Goal: Communication & Community: Share content

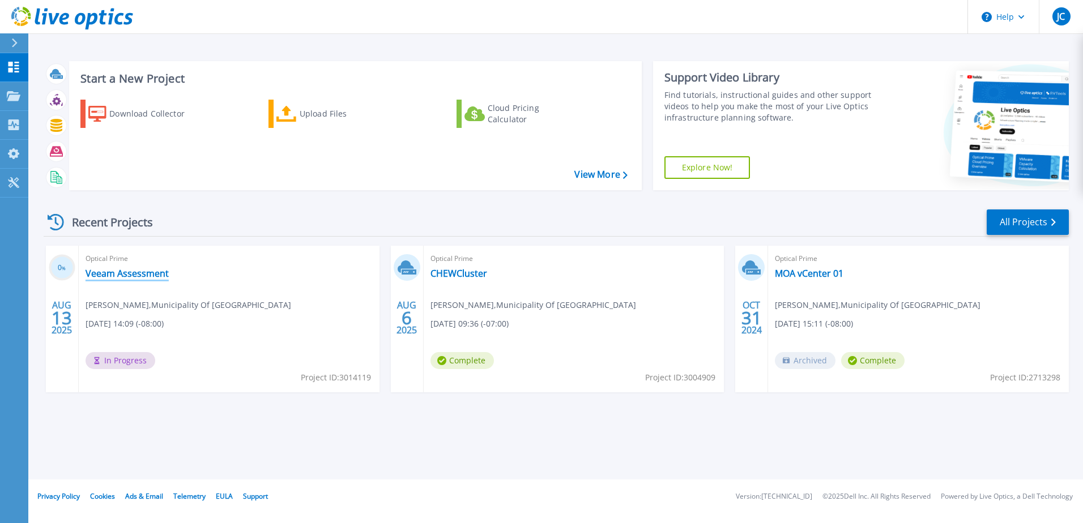
click at [132, 275] on link "Veeam Assessment" at bounding box center [126, 273] width 83 height 11
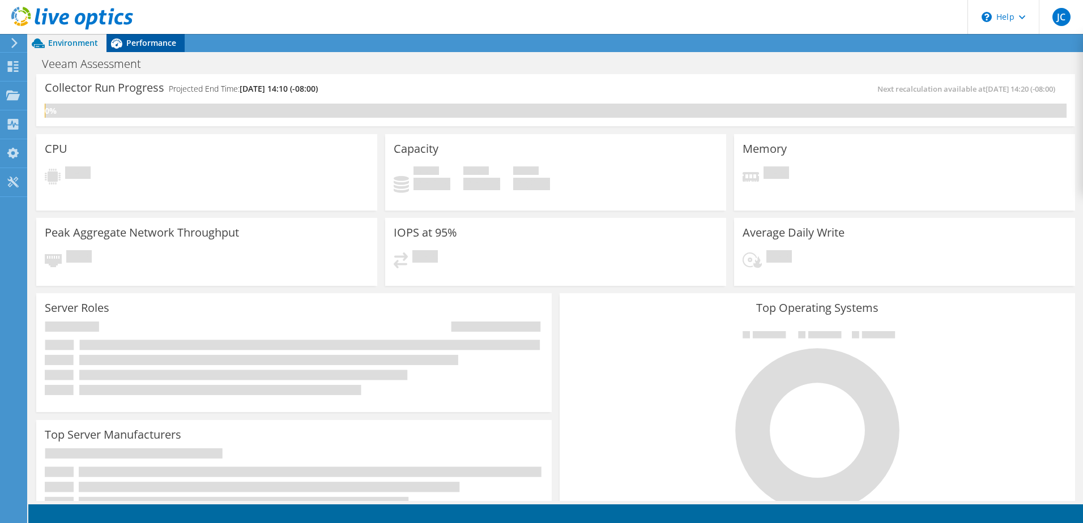
click at [141, 47] on span "Performance" at bounding box center [151, 42] width 50 height 11
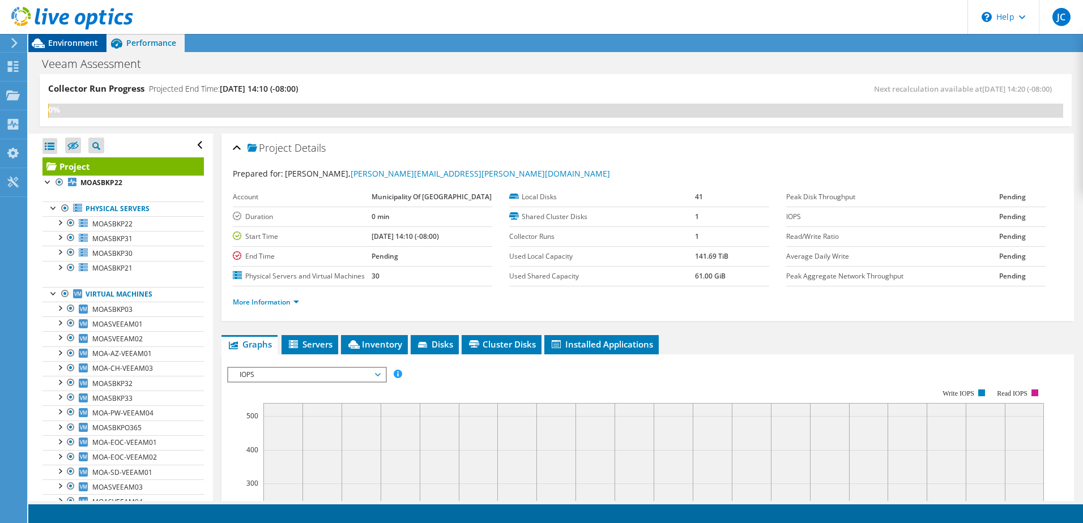
click at [79, 45] on span "Environment" at bounding box center [73, 42] width 50 height 11
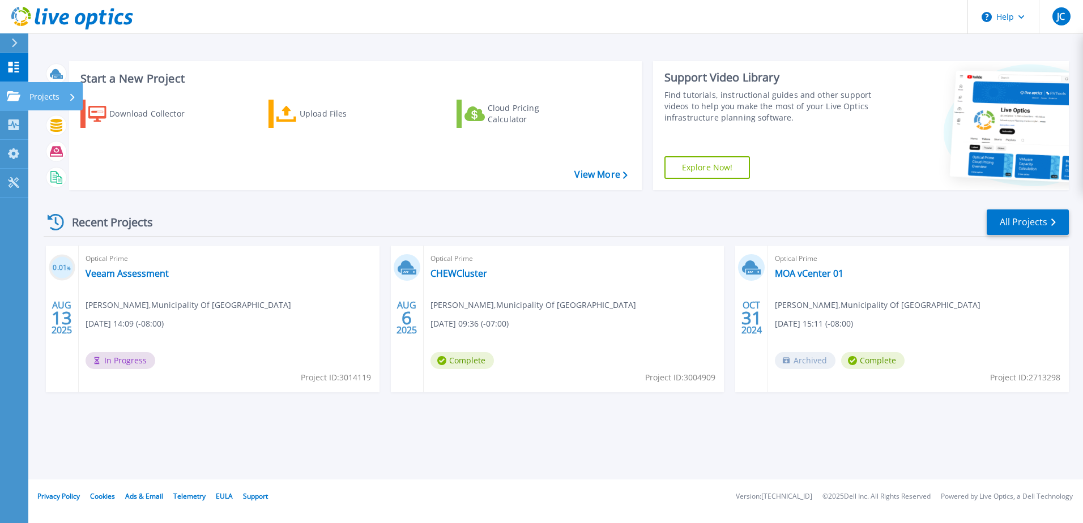
click at [8, 101] on icon at bounding box center [14, 96] width 14 height 10
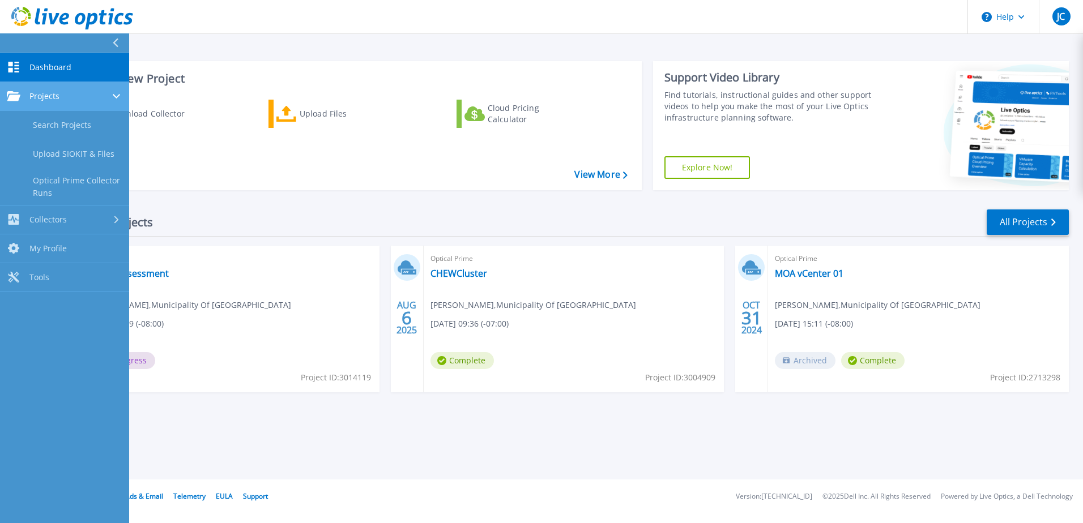
click at [59, 101] on link "Projects Projects" at bounding box center [64, 96] width 129 height 29
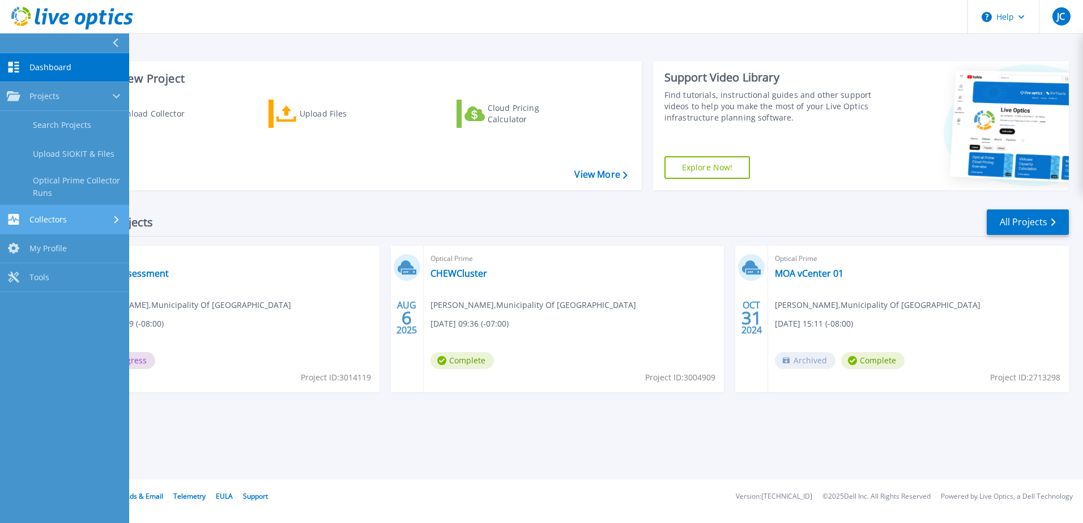
click at [59, 219] on span "Collectors" at bounding box center [47, 220] width 37 height 10
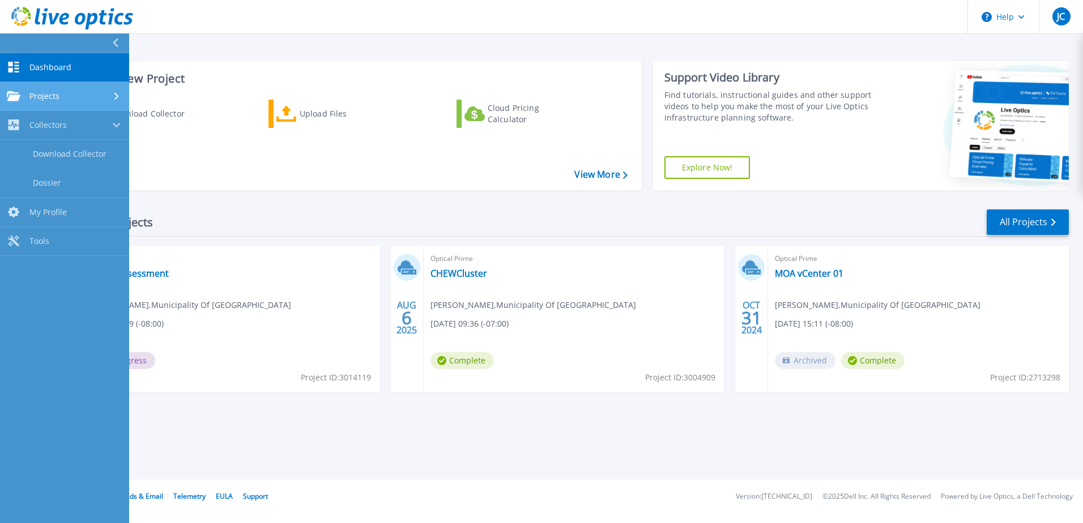
click at [52, 106] on link "Projects Projects" at bounding box center [64, 96] width 129 height 29
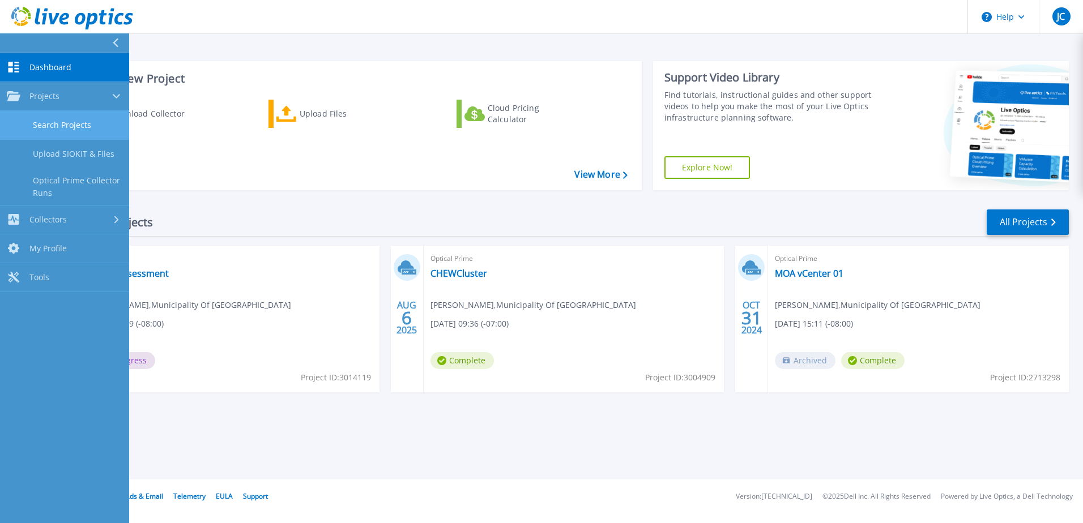
click at [53, 131] on link "Search Projects" at bounding box center [64, 125] width 129 height 29
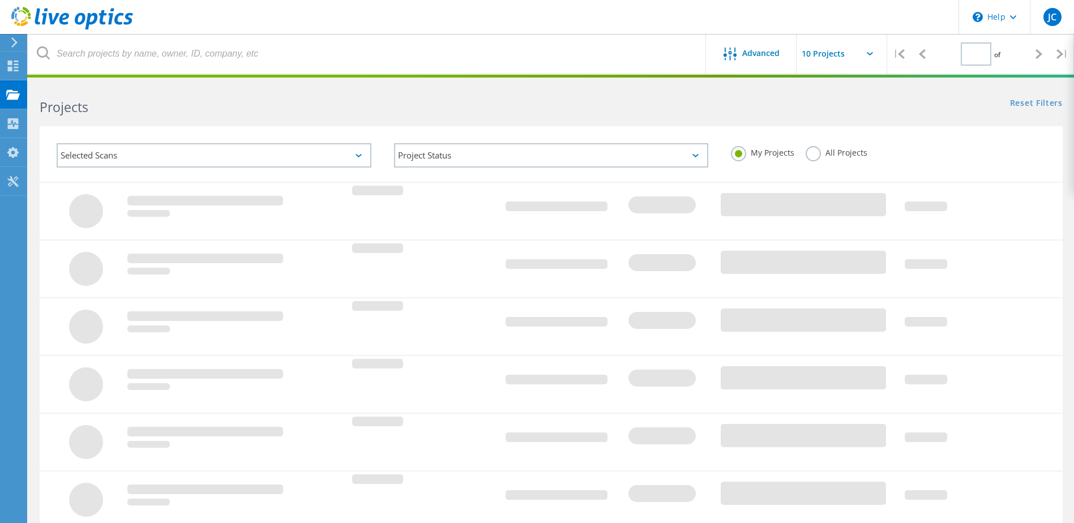
type input "1"
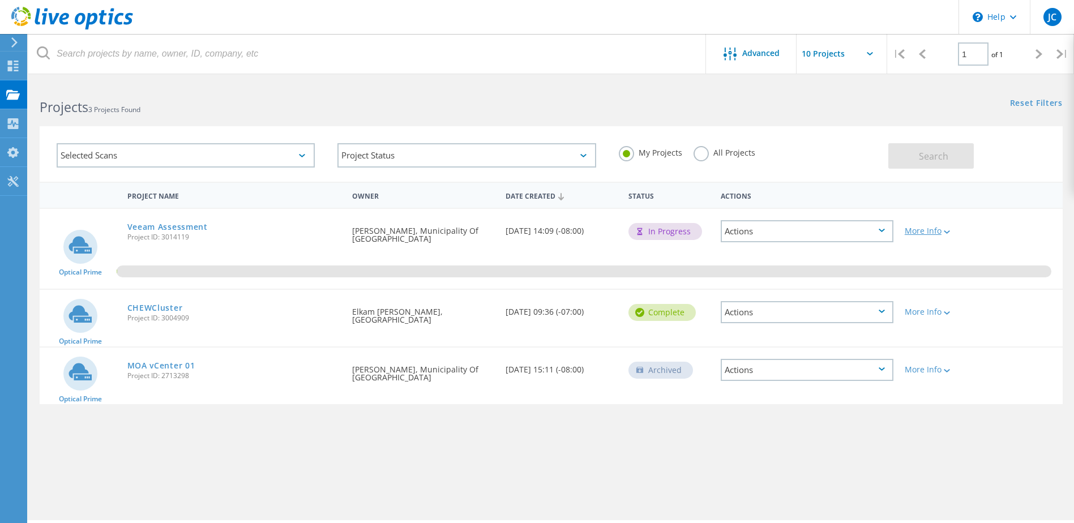
click at [940, 234] on div "More Info" at bounding box center [940, 231] width 71 height 8
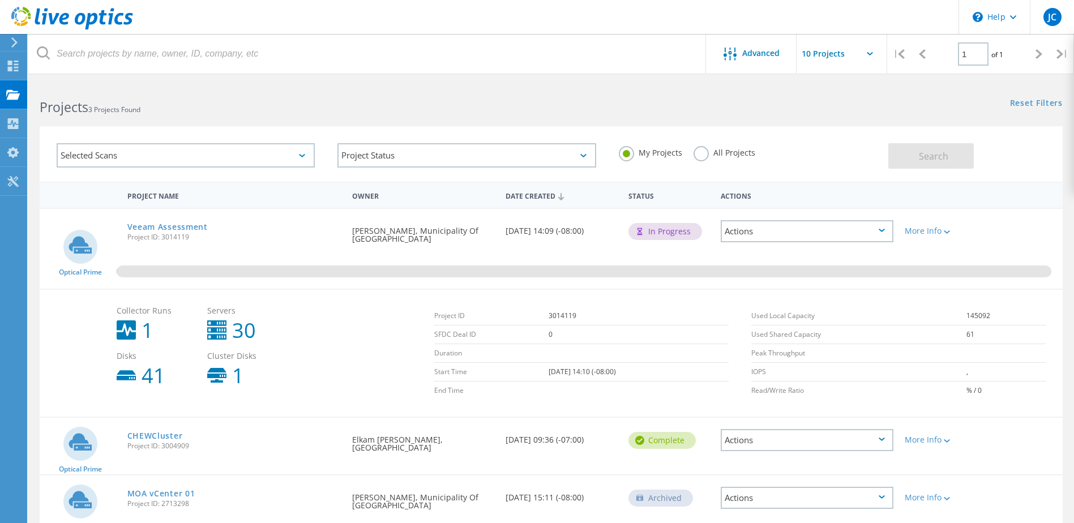
click at [882, 227] on div "Actions" at bounding box center [807, 231] width 173 height 22
click at [756, 250] on div "Share" at bounding box center [807, 249] width 170 height 18
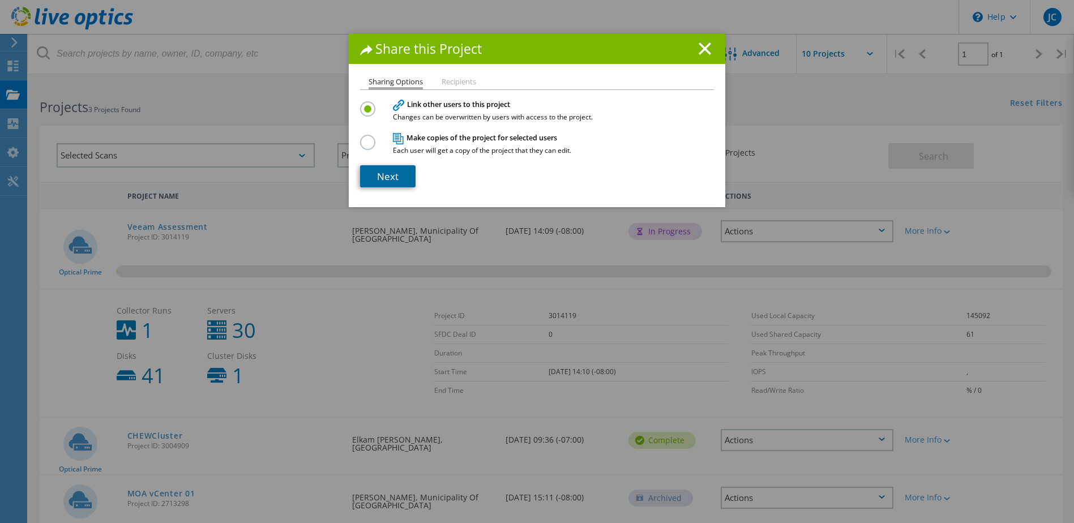
click at [400, 178] on link "Next" at bounding box center [387, 176] width 55 height 22
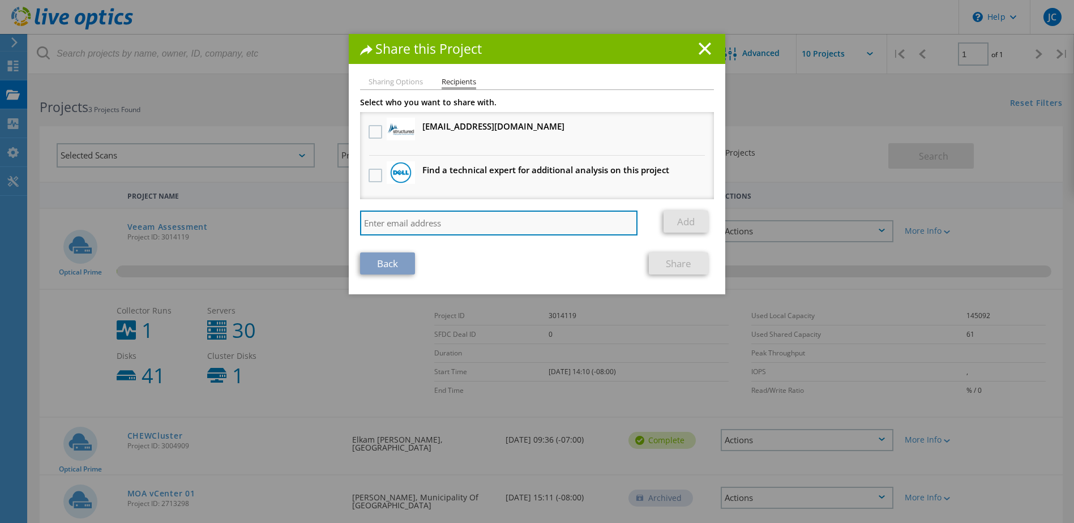
click at [402, 224] on input "search" at bounding box center [498, 223] width 277 height 25
type input "[PERSON_NAME][EMAIL_ADDRESS][PERSON_NAME][DOMAIN_NAME]"
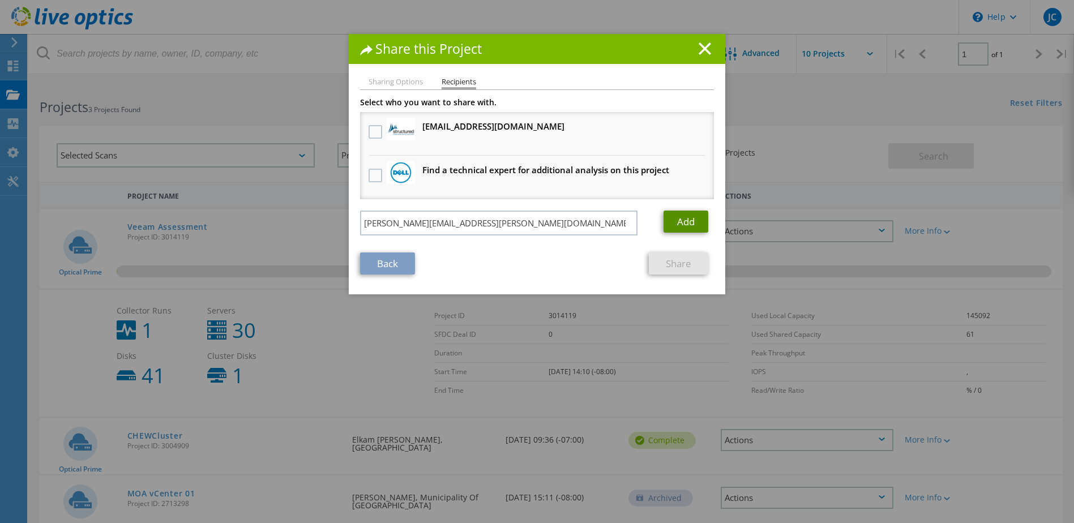
click at [673, 226] on link "Add" at bounding box center [686, 222] width 45 height 22
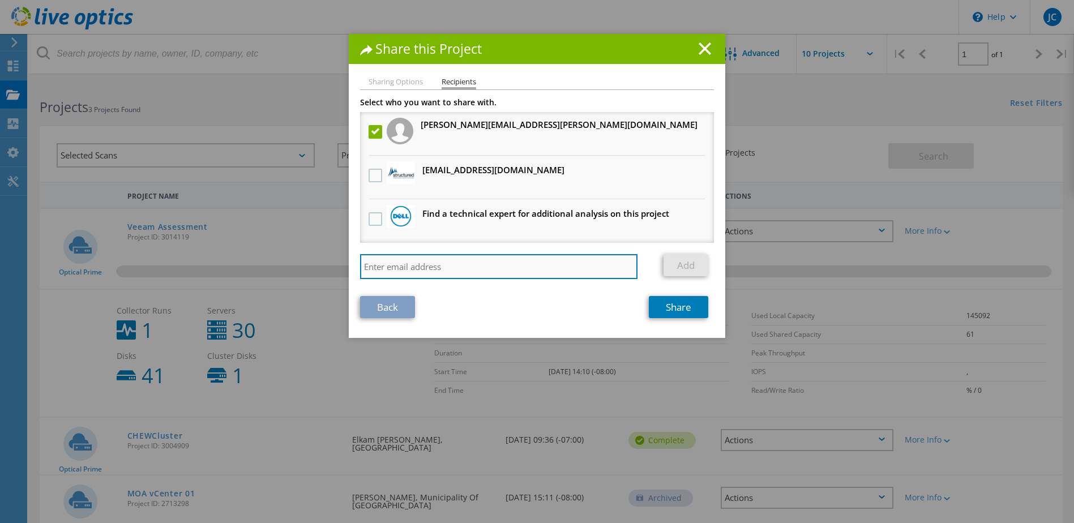
click at [384, 266] on input "search" at bounding box center [498, 266] width 277 height 25
type input "[PERSON_NAME][EMAIL_ADDRESS][DOMAIN_NAME]"
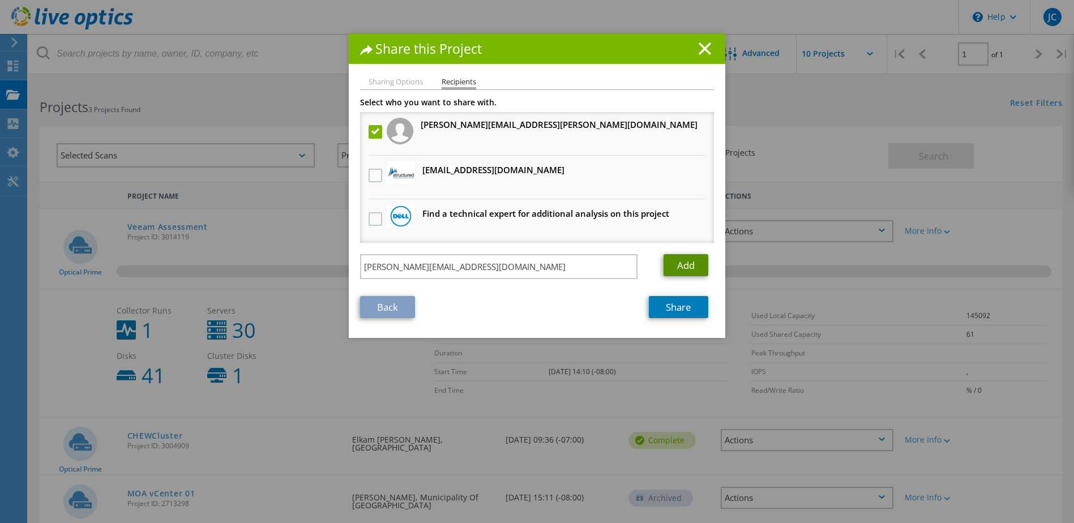
click at [680, 266] on link "Add" at bounding box center [686, 265] width 45 height 22
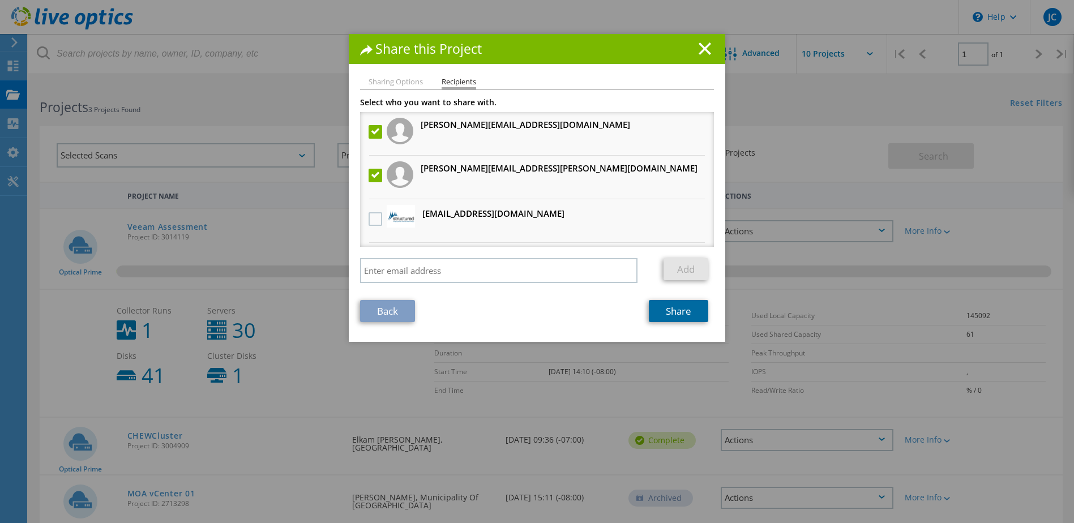
click at [675, 312] on link "Share" at bounding box center [678, 311] width 59 height 22
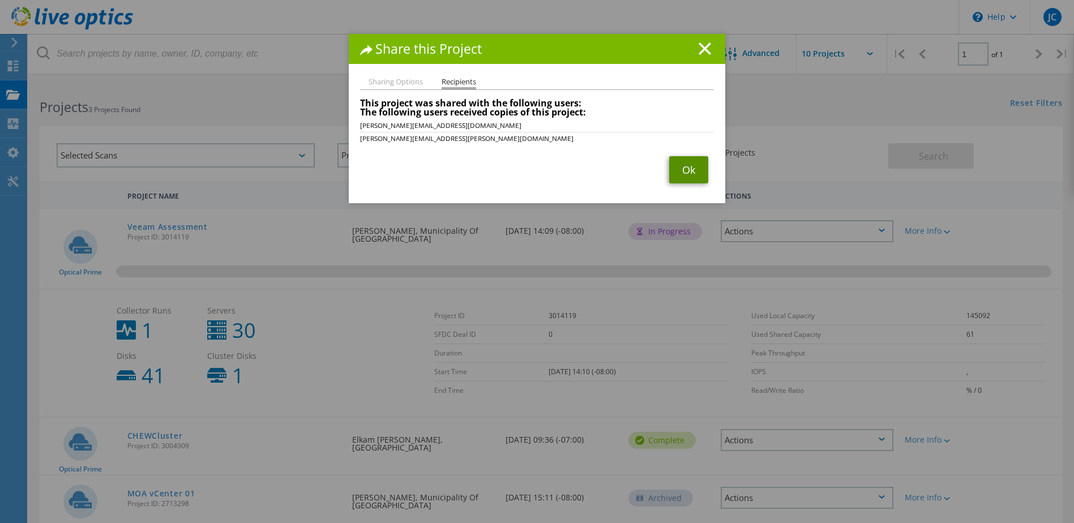
click at [686, 166] on link "Ok" at bounding box center [688, 169] width 39 height 27
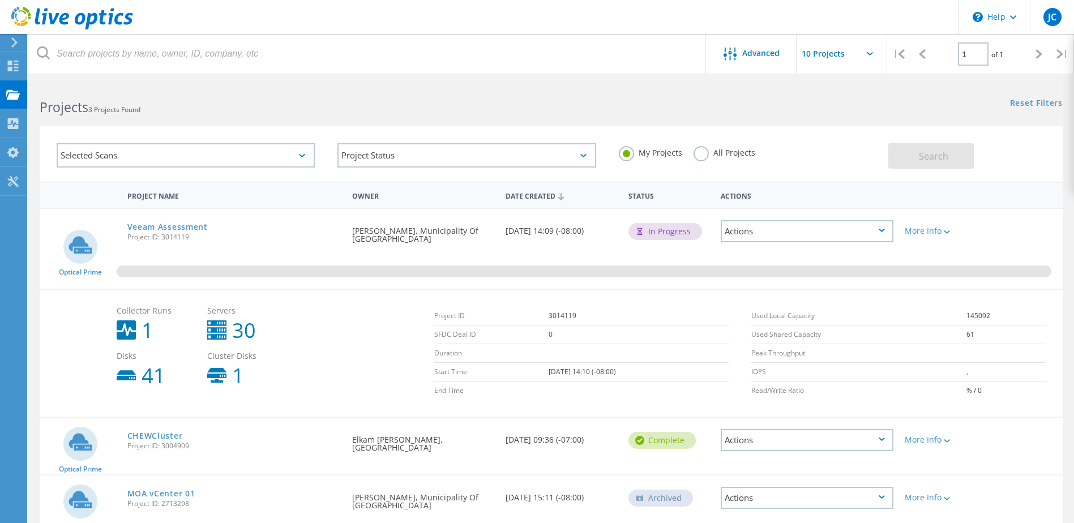
scroll to position [54, 0]
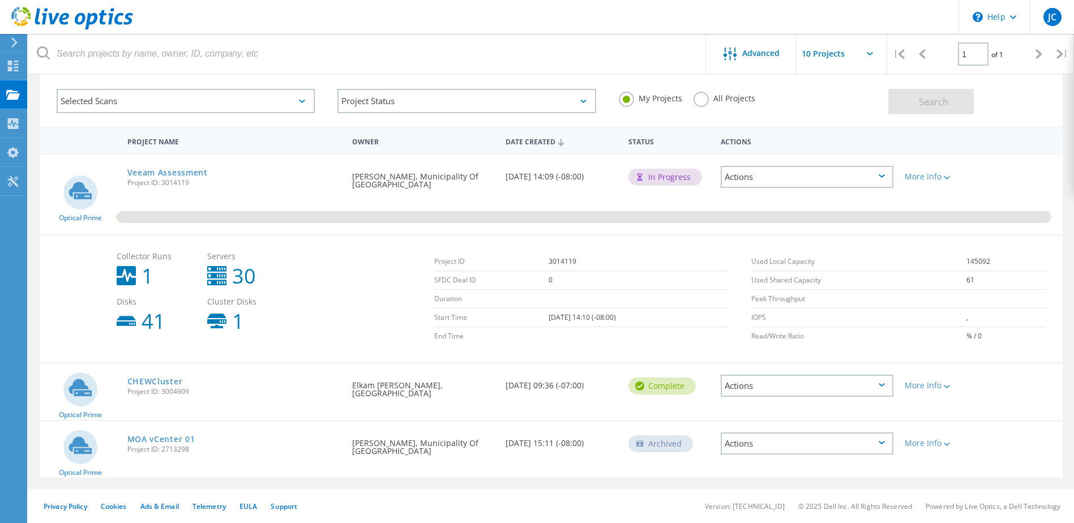
click at [882, 387] on div "Actions" at bounding box center [807, 386] width 173 height 22
click at [754, 395] on div "Share" at bounding box center [807, 395] width 170 height 18
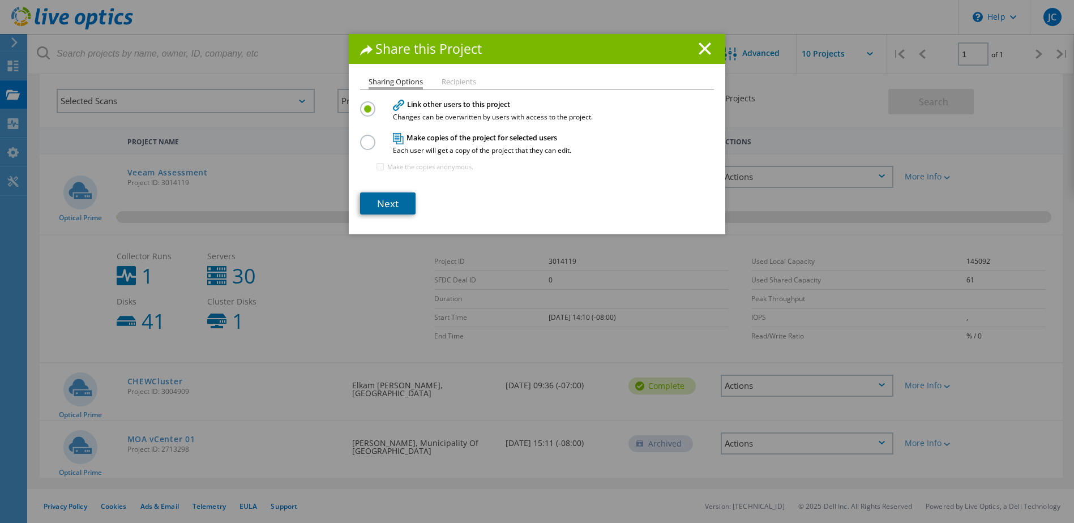
click at [375, 202] on link "Next" at bounding box center [387, 204] width 55 height 22
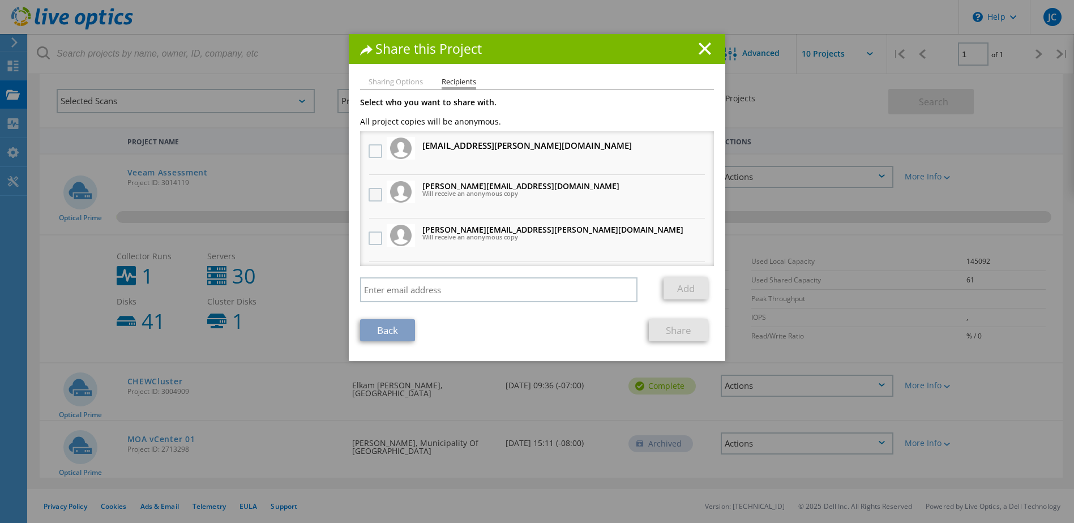
click at [374, 194] on label at bounding box center [377, 195] width 16 height 14
click at [0, 0] on input "checkbox" at bounding box center [0, 0] width 0 height 0
click at [373, 237] on label at bounding box center [377, 239] width 16 height 14
click at [0, 0] on input "checkbox" at bounding box center [0, 0] width 0 height 0
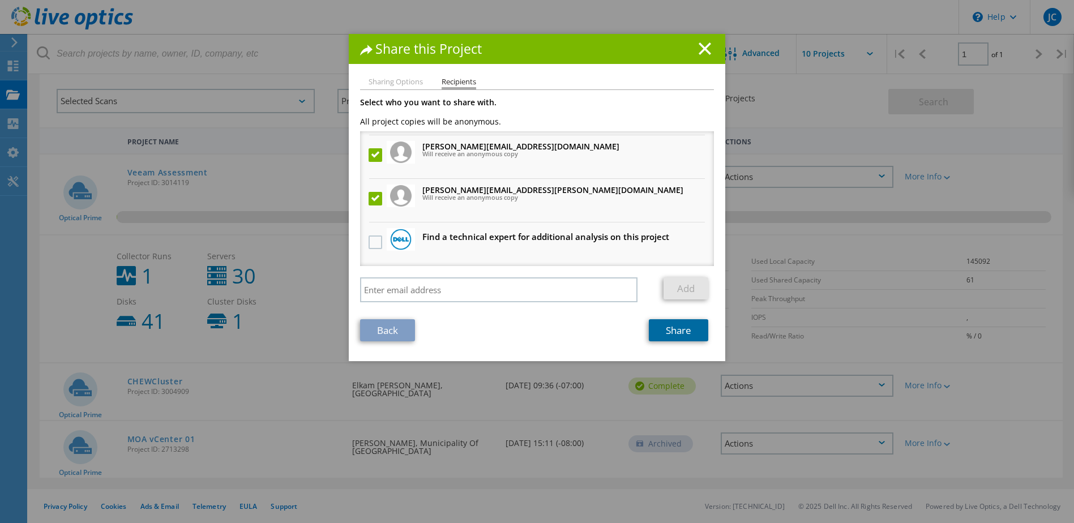
click at [666, 327] on link "Share" at bounding box center [678, 330] width 59 height 22
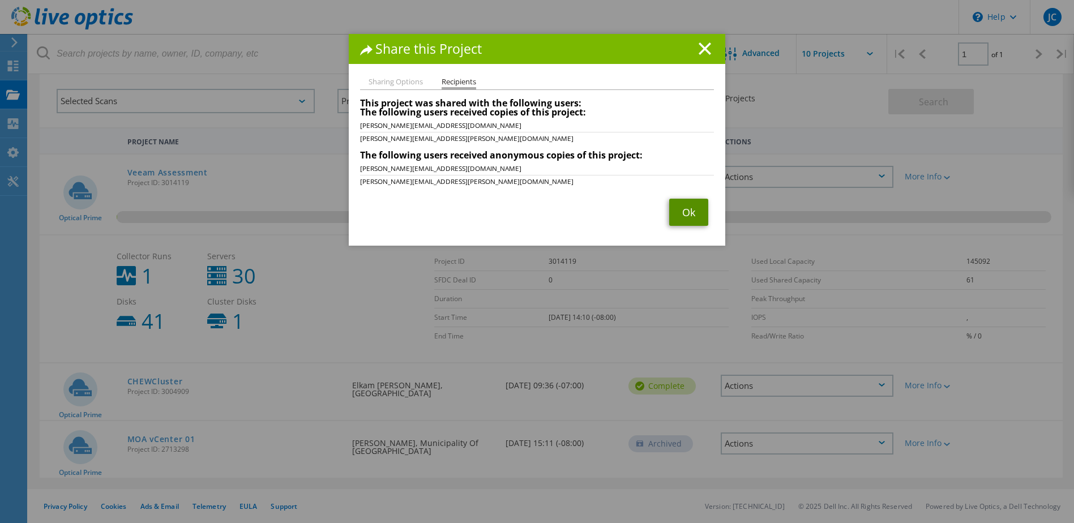
click at [672, 209] on link "Ok" at bounding box center [688, 212] width 39 height 27
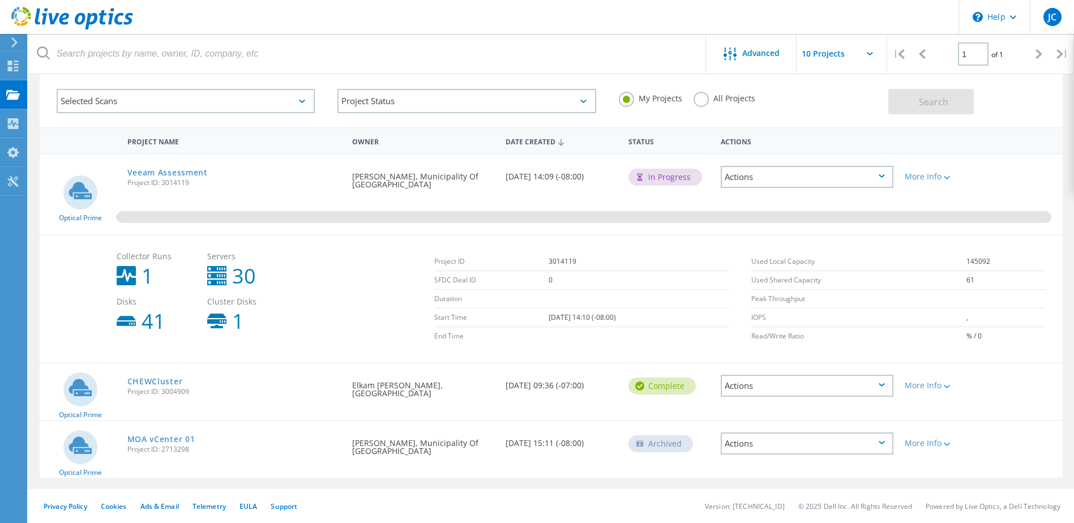
click at [749, 442] on div "Actions" at bounding box center [807, 444] width 173 height 22
click at [751, 449] on div "Share" at bounding box center [807, 444] width 170 height 18
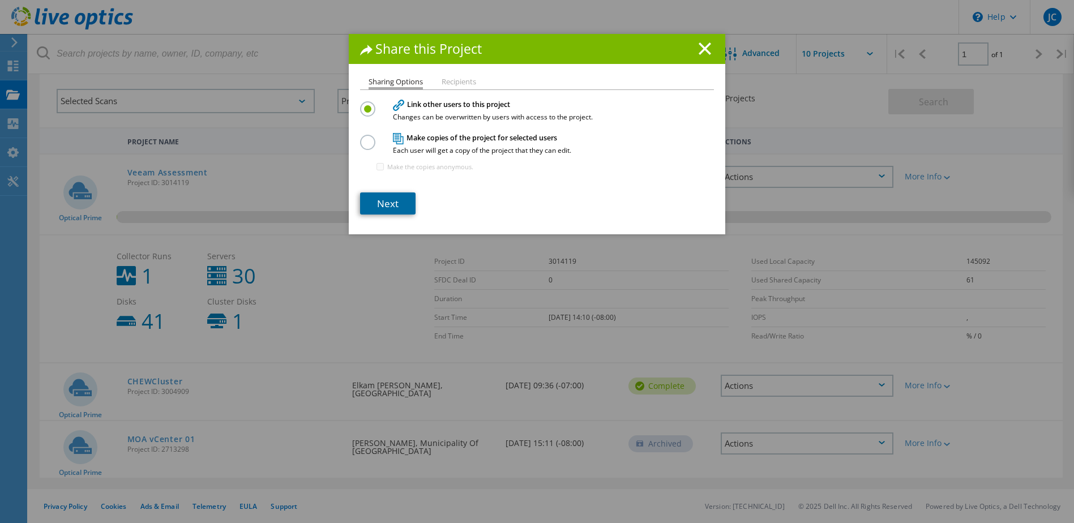
click at [375, 207] on link "Next" at bounding box center [387, 204] width 55 height 22
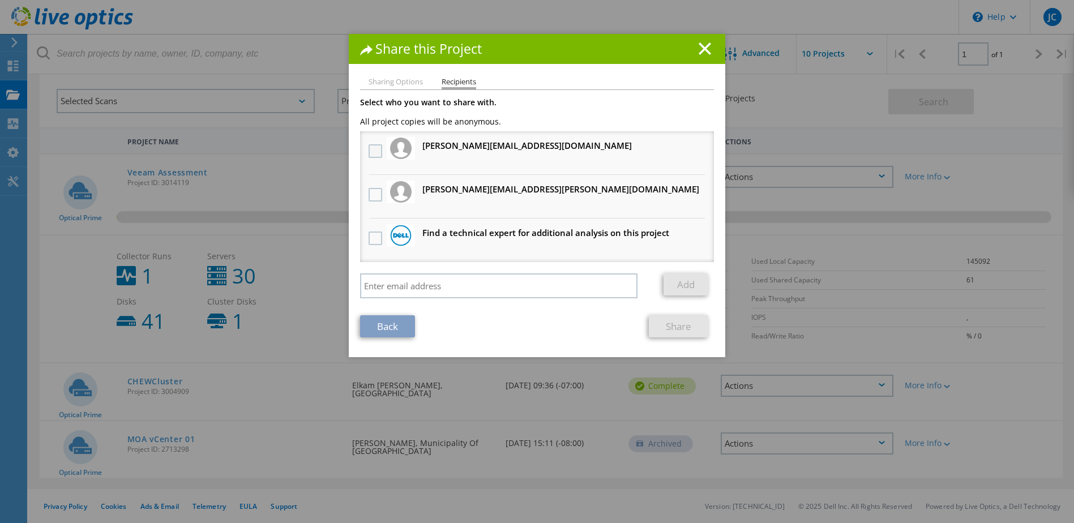
click at [374, 149] on label at bounding box center [377, 151] width 16 height 14
click at [0, 0] on input "checkbox" at bounding box center [0, 0] width 0 height 0
click at [372, 191] on label at bounding box center [377, 195] width 16 height 14
click at [0, 0] on input "checkbox" at bounding box center [0, 0] width 0 height 0
click at [665, 329] on link "Share" at bounding box center [678, 326] width 59 height 22
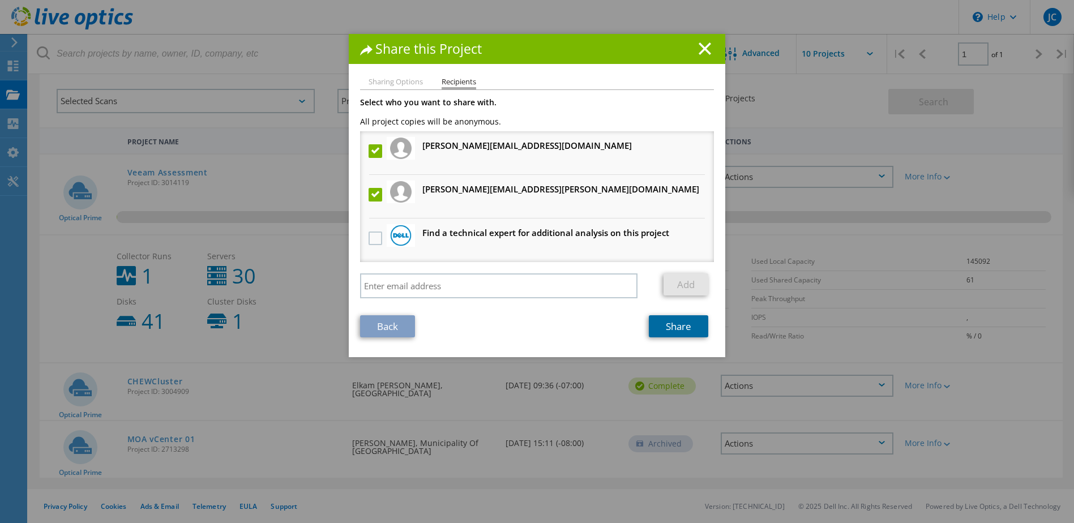
click at [672, 320] on link "Share" at bounding box center [678, 326] width 59 height 22
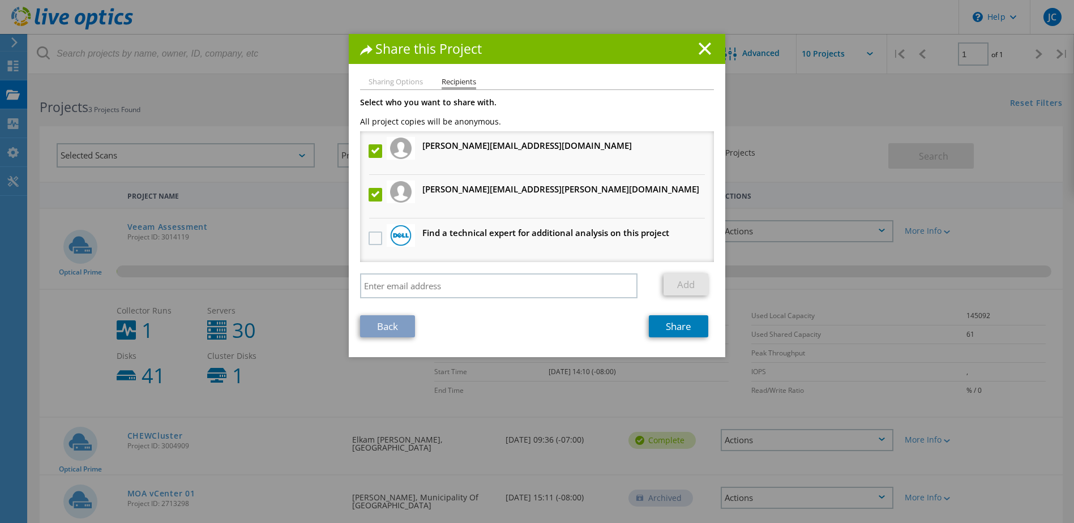
click at [370, 151] on label at bounding box center [377, 151] width 16 height 14
click at [0, 0] on input "checkbox" at bounding box center [0, 0] width 0 height 0
click at [370, 193] on label at bounding box center [377, 195] width 16 height 14
click at [0, 0] on input "checkbox" at bounding box center [0, 0] width 0 height 0
click at [369, 152] on label at bounding box center [377, 151] width 16 height 14
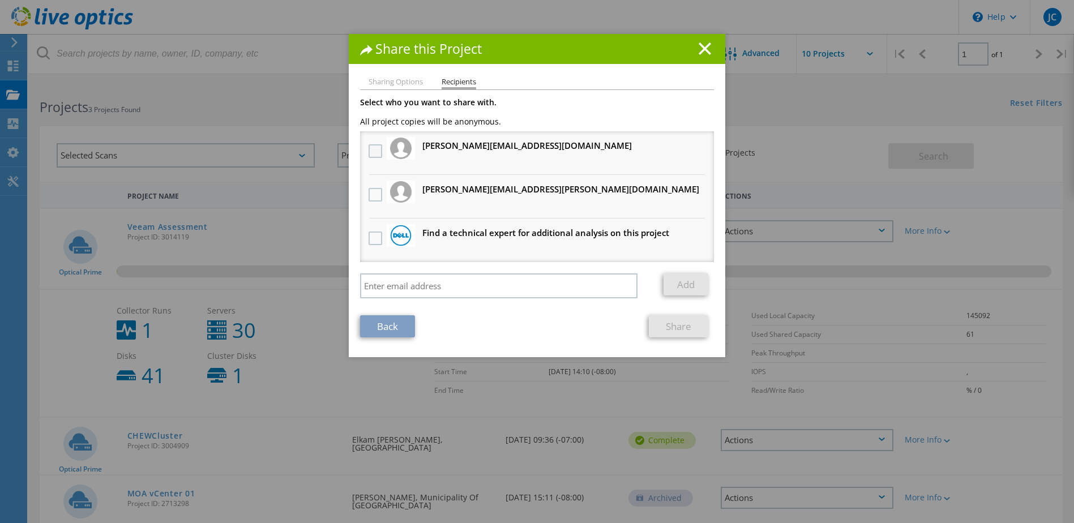
click at [0, 0] on input "checkbox" at bounding box center [0, 0] width 0 height 0
click at [370, 190] on label at bounding box center [377, 195] width 16 height 14
click at [0, 0] on input "checkbox" at bounding box center [0, 0] width 0 height 0
click at [665, 322] on link "Share" at bounding box center [678, 326] width 59 height 22
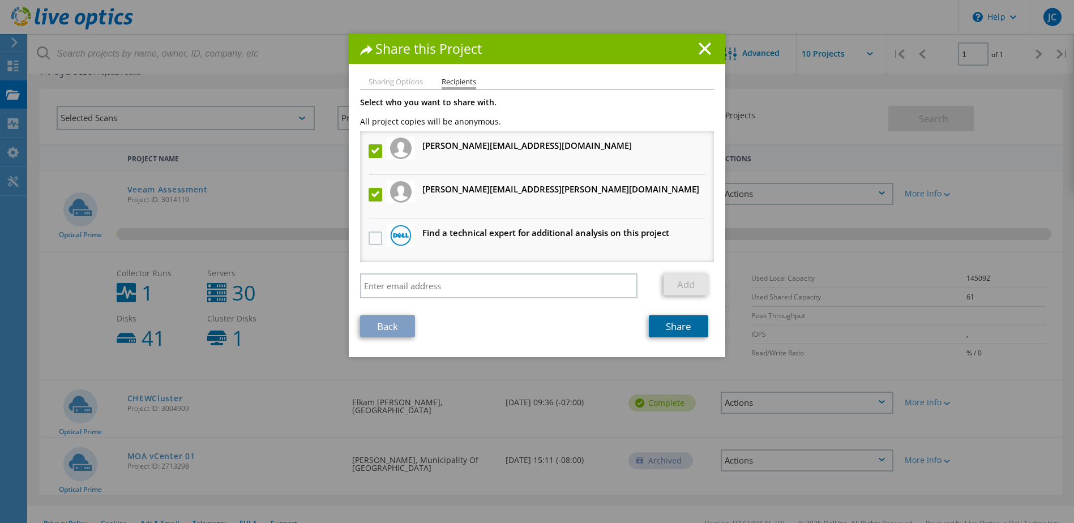
scroll to position [54, 0]
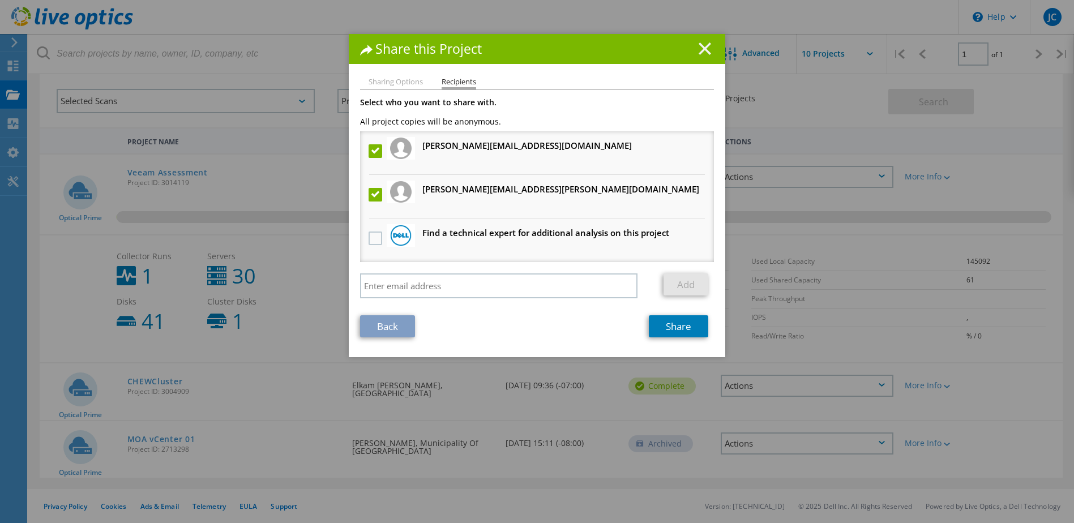
click at [703, 46] on line at bounding box center [704, 48] width 11 height 11
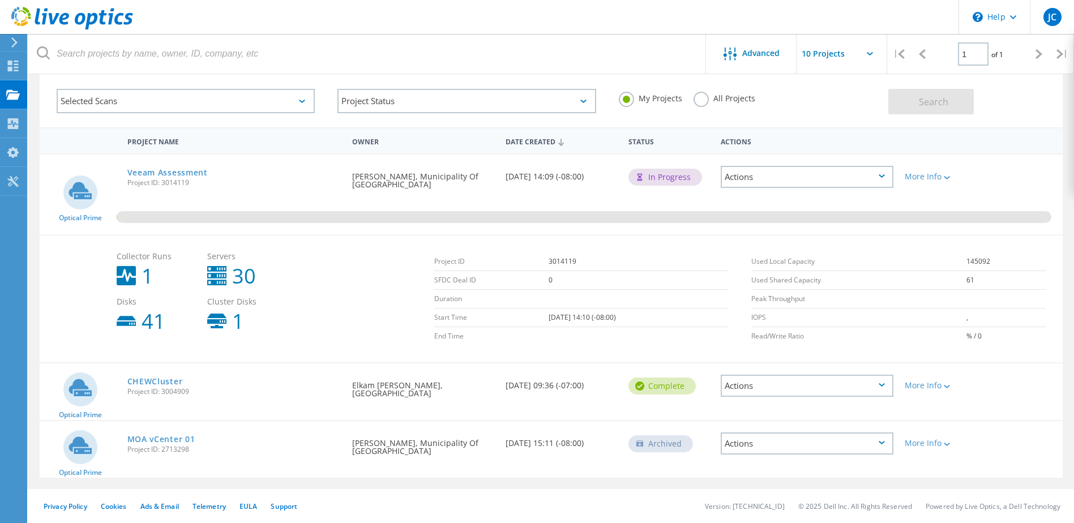
click at [832, 442] on div "Actions" at bounding box center [807, 444] width 173 height 22
click at [751, 449] on div "Share" at bounding box center [807, 444] width 170 height 18
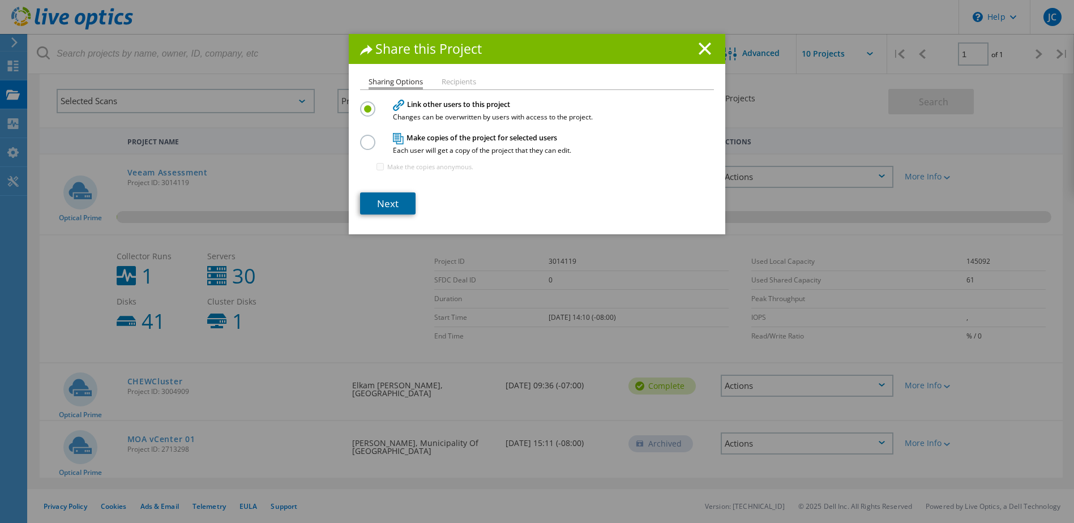
click at [399, 200] on link "Next" at bounding box center [387, 204] width 55 height 22
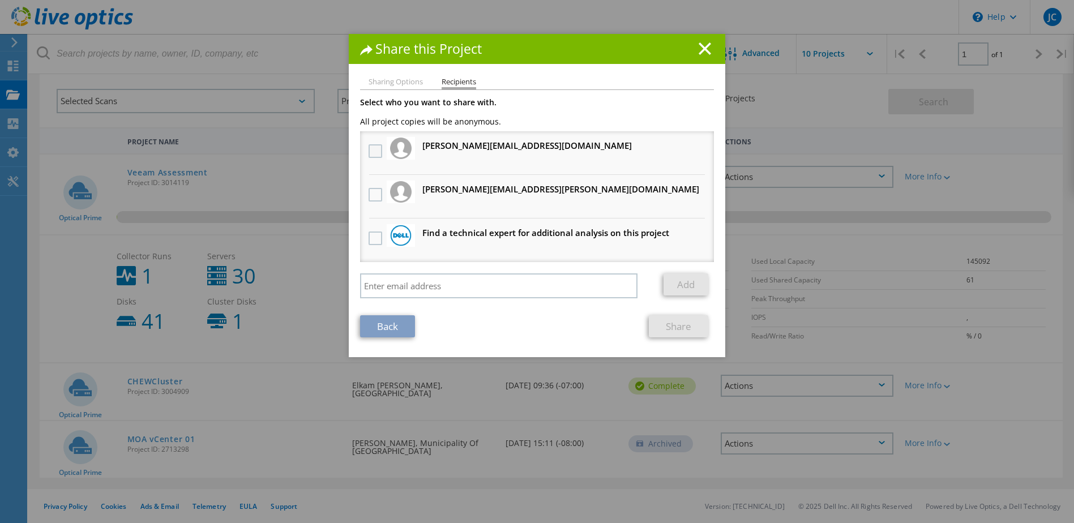
click at [377, 153] on label at bounding box center [377, 151] width 16 height 14
click at [0, 0] on input "checkbox" at bounding box center [0, 0] width 0 height 0
click at [374, 189] on label at bounding box center [377, 195] width 16 height 14
click at [0, 0] on input "checkbox" at bounding box center [0, 0] width 0 height 0
click at [679, 328] on link "Share" at bounding box center [678, 326] width 59 height 22
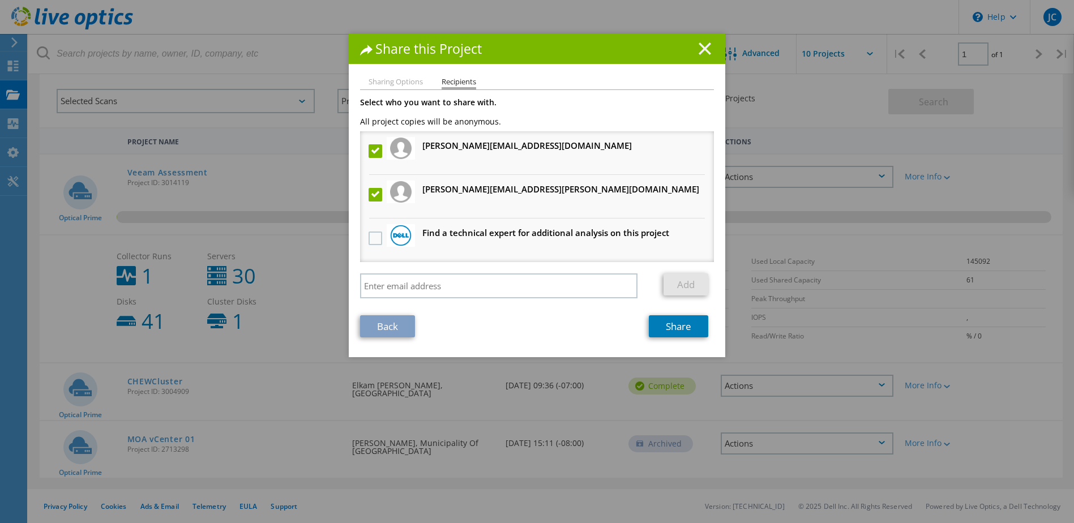
click at [706, 48] on icon at bounding box center [705, 48] width 12 height 12
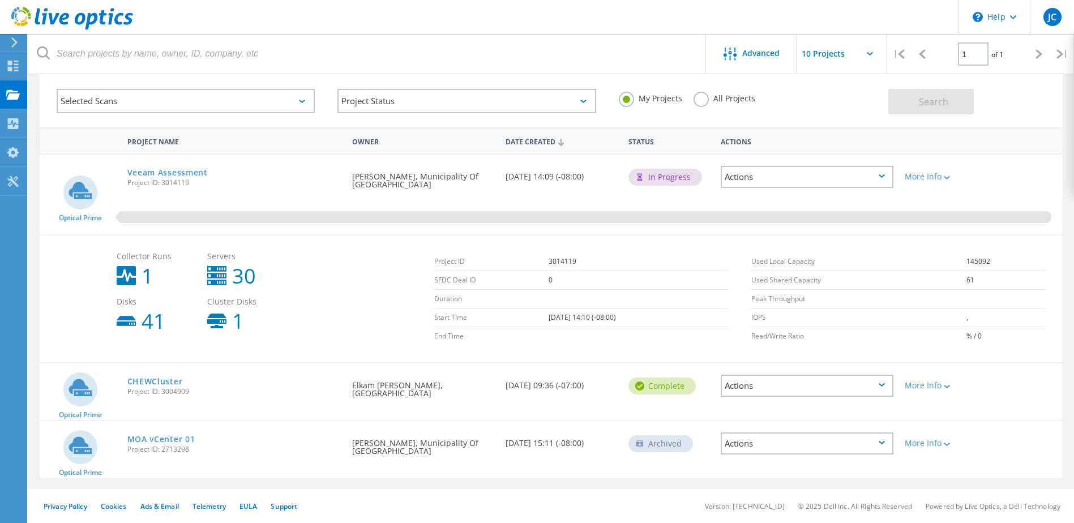
click at [849, 446] on div "Actions" at bounding box center [807, 444] width 173 height 22
click at [767, 408] on div "View Project" at bounding box center [807, 409] width 170 height 18
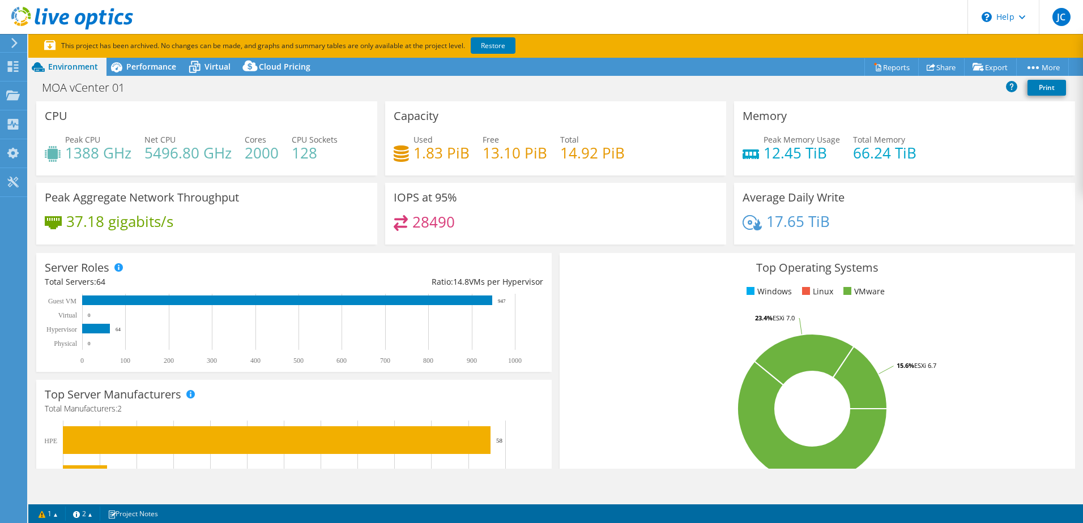
select select "USWest"
select select "USD"
click at [892, 65] on link "Reports" at bounding box center [891, 67] width 54 height 18
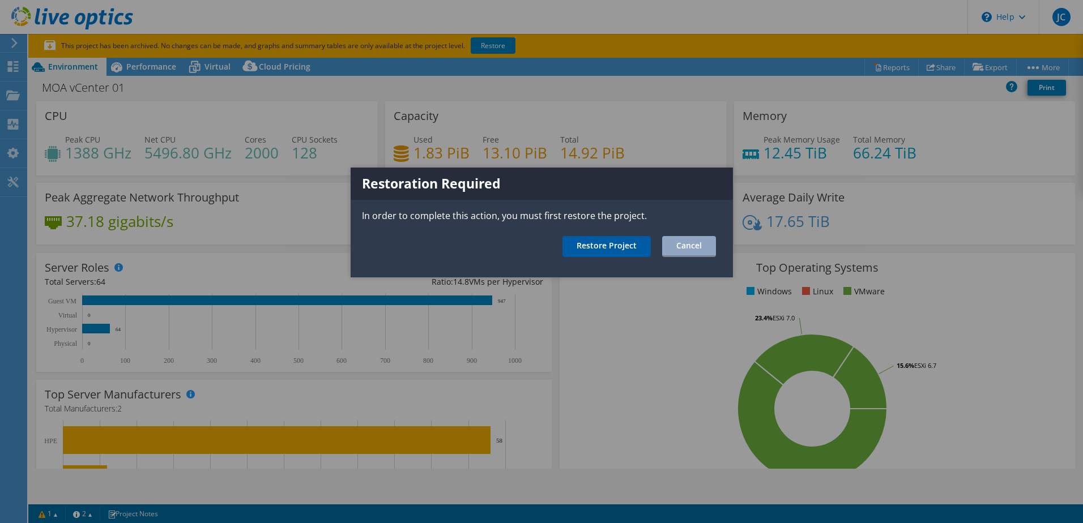
click at [612, 242] on link "Restore Project" at bounding box center [606, 246] width 88 height 21
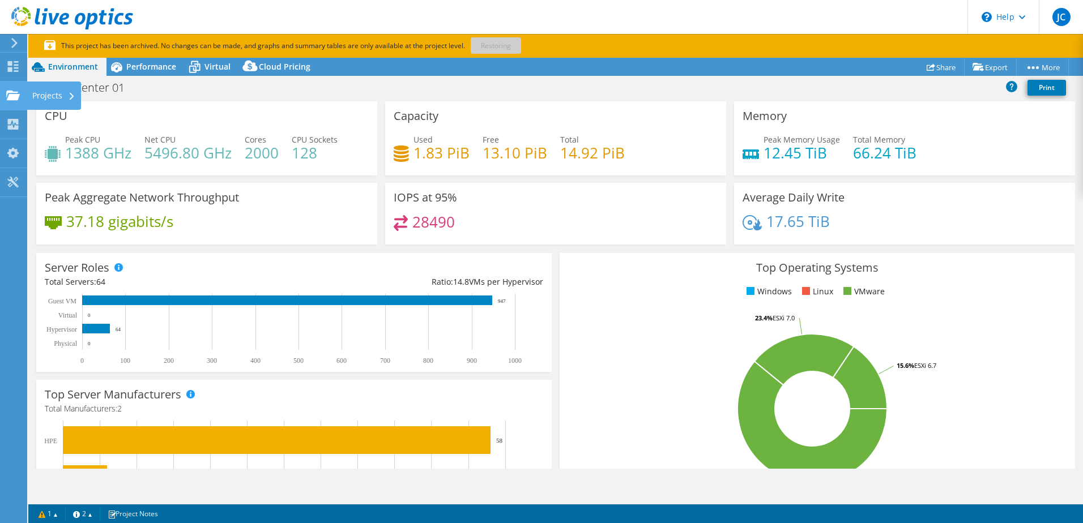
click at [15, 93] on icon at bounding box center [13, 95] width 14 height 11
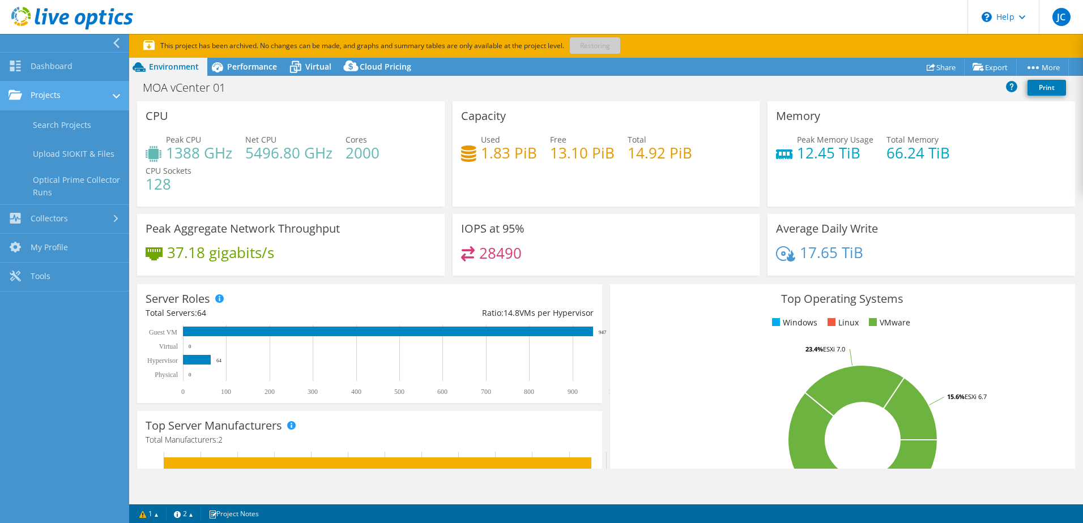
click at [47, 88] on link "Projects" at bounding box center [64, 96] width 129 height 29
click at [47, 123] on link "Search Projects" at bounding box center [64, 124] width 129 height 29
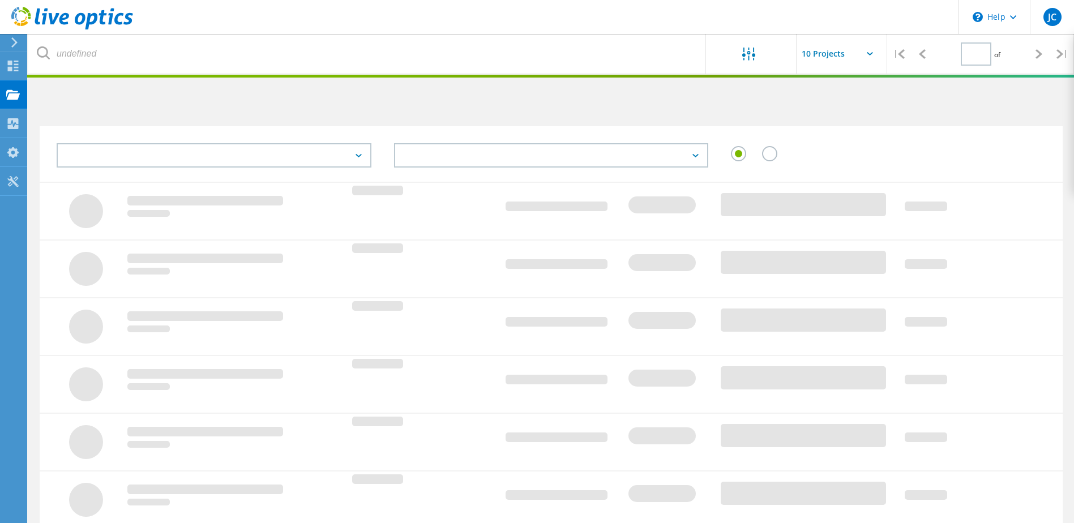
type input "1"
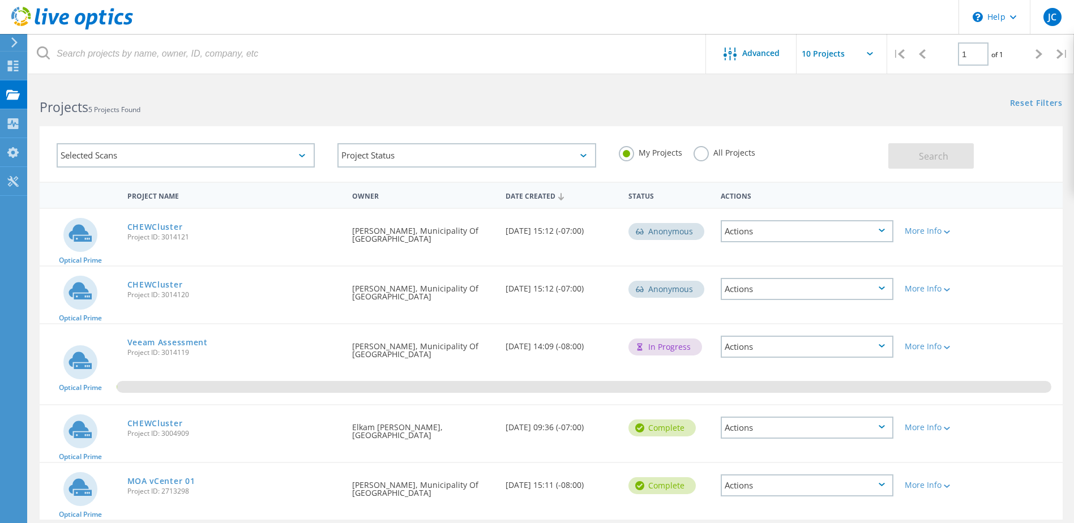
scroll to position [42, 0]
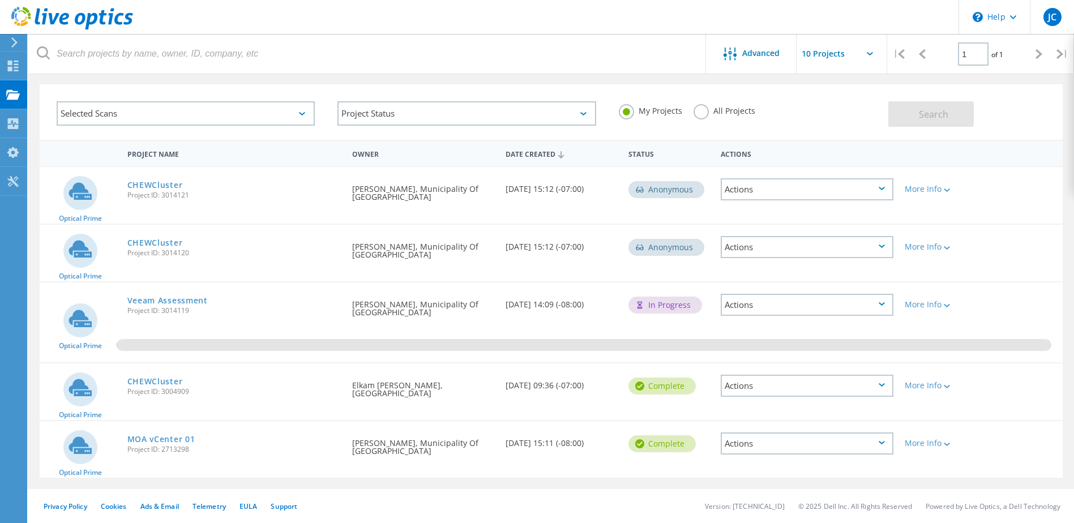
click at [805, 444] on div "Actions" at bounding box center [807, 444] width 173 height 22
click at [756, 454] on div "Share" at bounding box center [807, 453] width 170 height 18
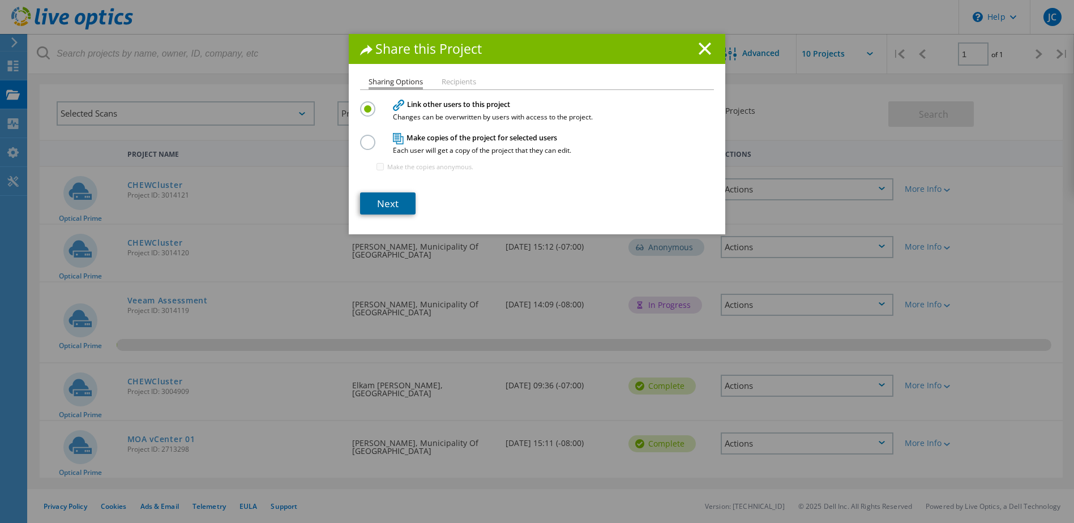
click at [401, 198] on link "Next" at bounding box center [387, 204] width 55 height 22
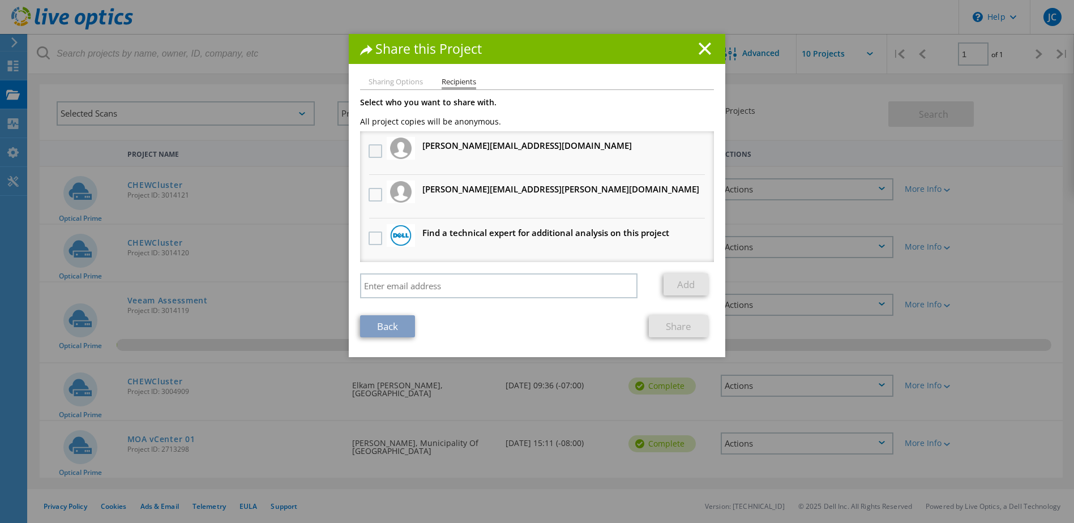
click at [377, 153] on label at bounding box center [377, 151] width 16 height 14
click at [0, 0] on input "checkbox" at bounding box center [0, 0] width 0 height 0
click at [370, 189] on label at bounding box center [377, 195] width 16 height 14
click at [0, 0] on input "checkbox" at bounding box center [0, 0] width 0 height 0
click at [665, 319] on link "Share" at bounding box center [678, 326] width 59 height 22
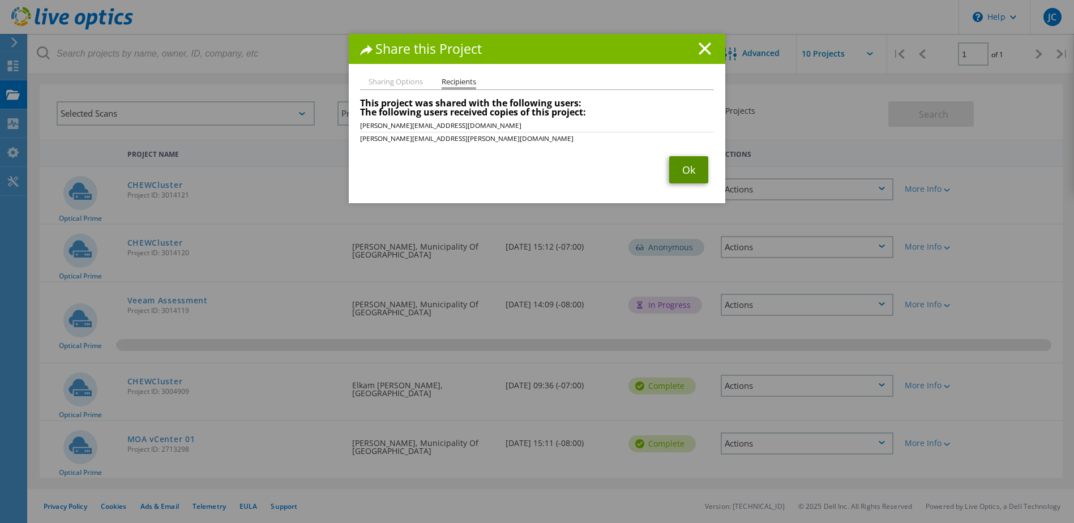
click at [688, 170] on link "Ok" at bounding box center [688, 169] width 39 height 27
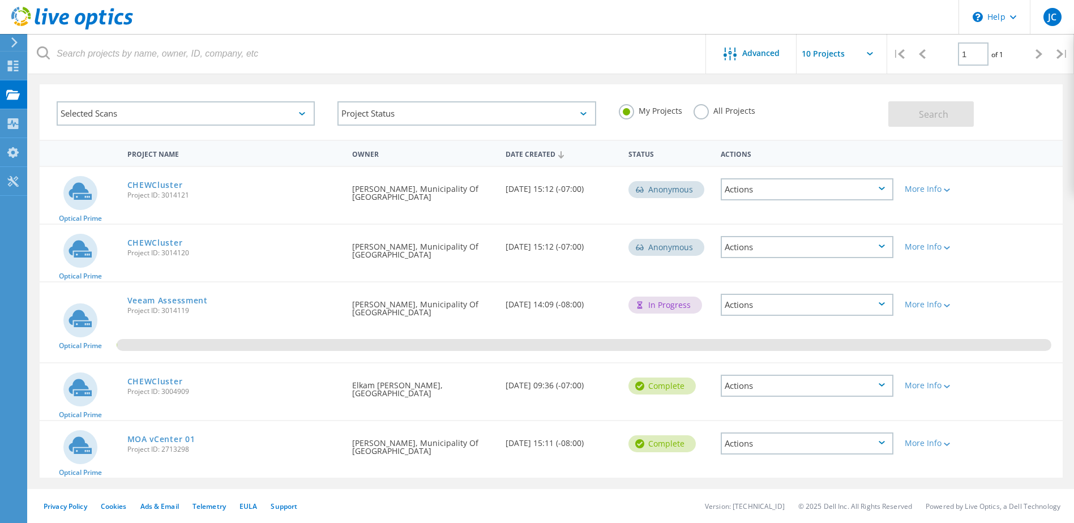
scroll to position [0, 0]
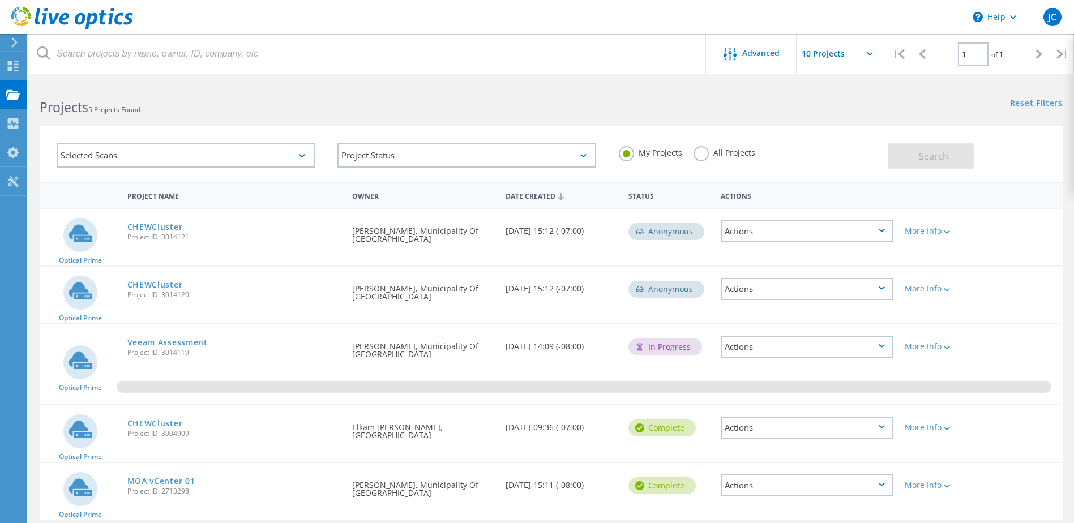
click at [879, 284] on div "Actions" at bounding box center [807, 289] width 173 height 22
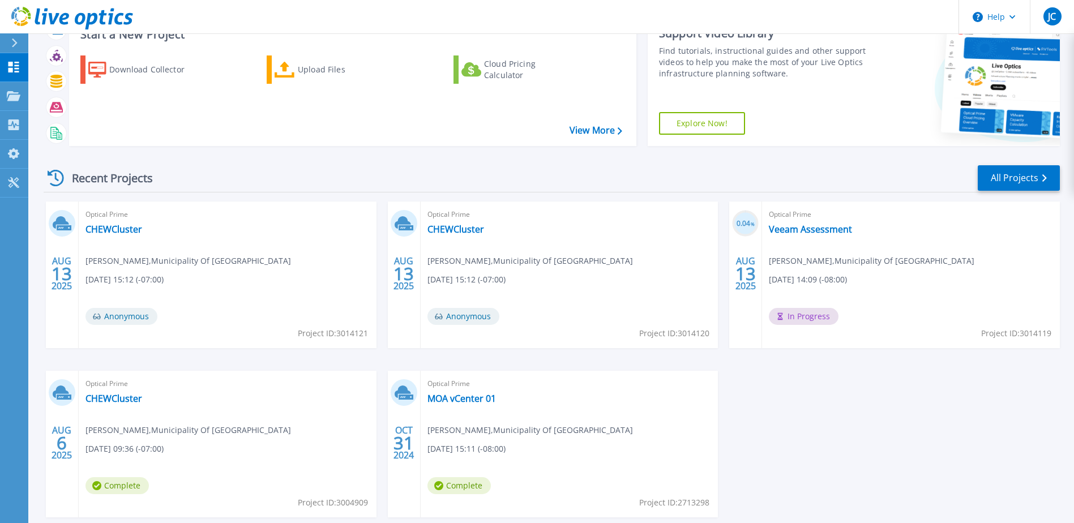
scroll to position [104, 0]
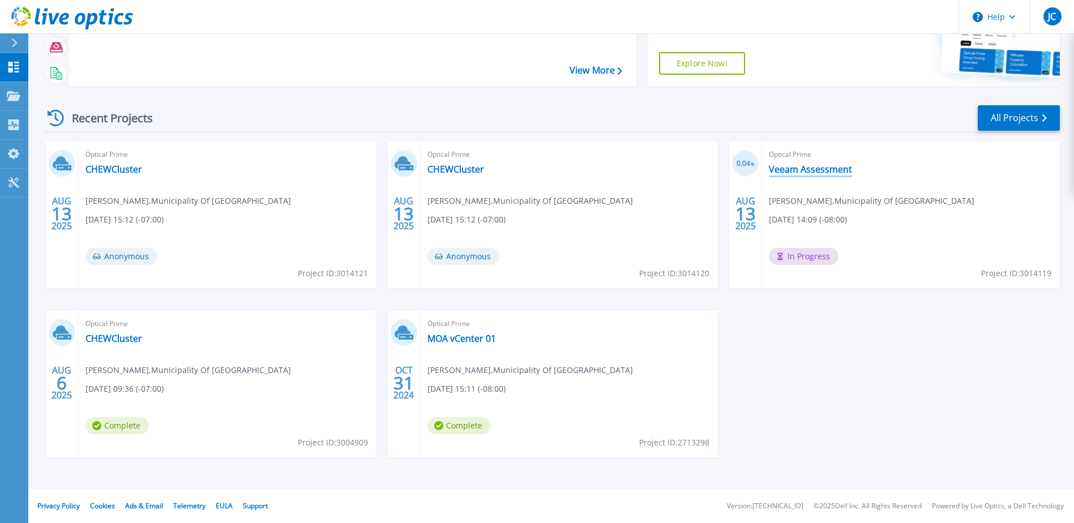
click at [813, 172] on link "Veeam Assessment" at bounding box center [810, 169] width 83 height 11
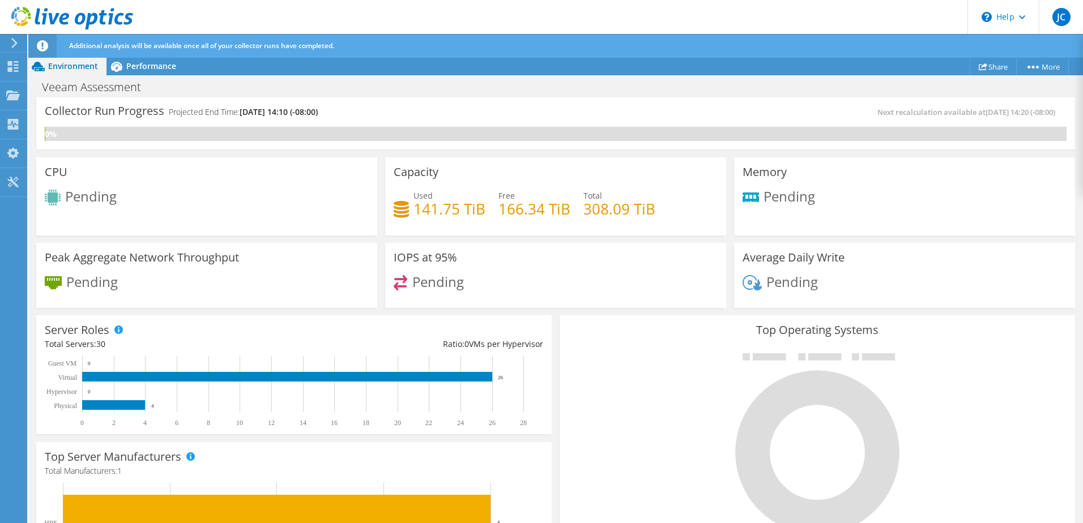
scroll to position [331, 0]
click at [577, 377] on div at bounding box center [817, 443] width 498 height 191
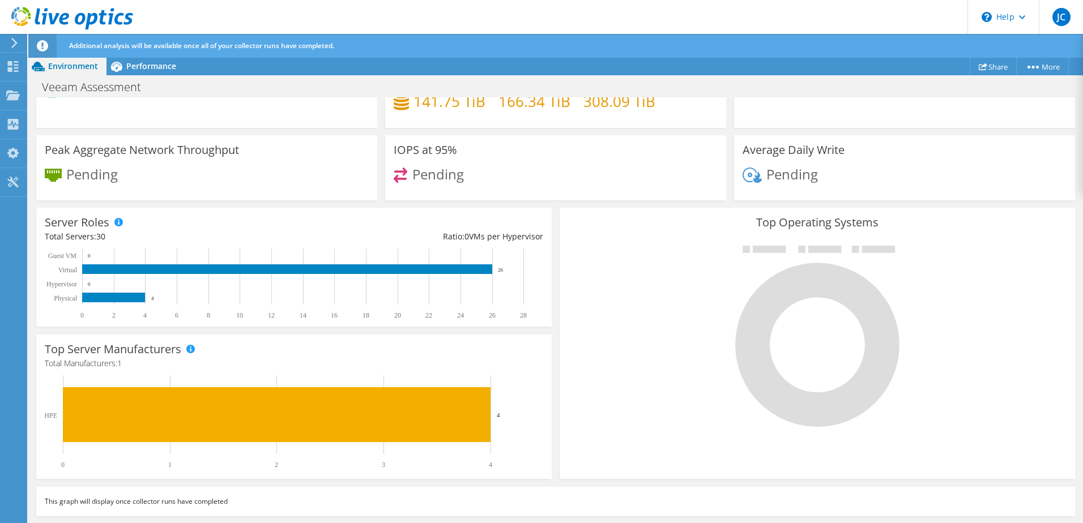
scroll to position [0, 0]
click at [155, 72] on div "Performance" at bounding box center [145, 66] width 78 height 18
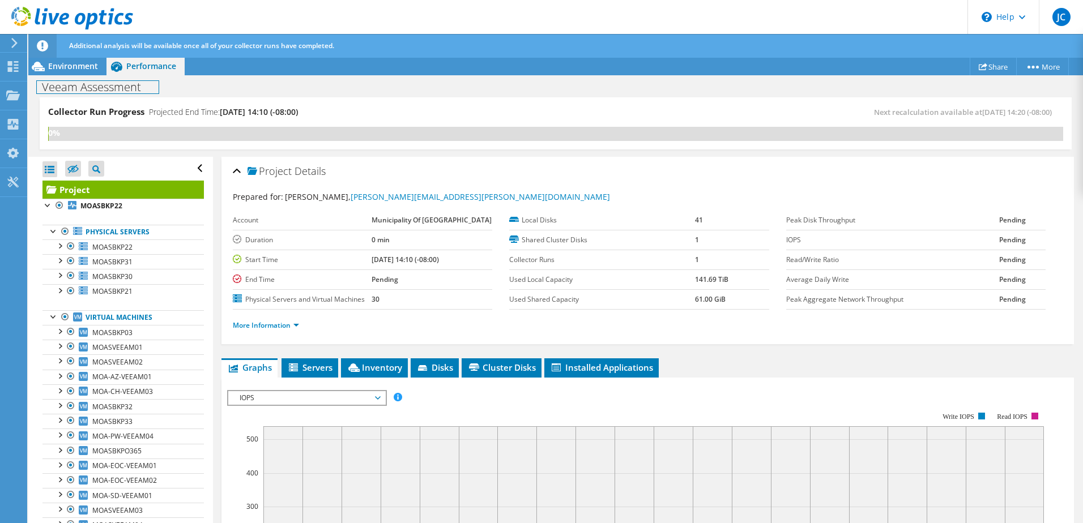
click at [85, 78] on div "Veeam Assessment Print" at bounding box center [555, 86] width 1054 height 21
click at [83, 70] on span "Environment" at bounding box center [73, 66] width 50 height 11
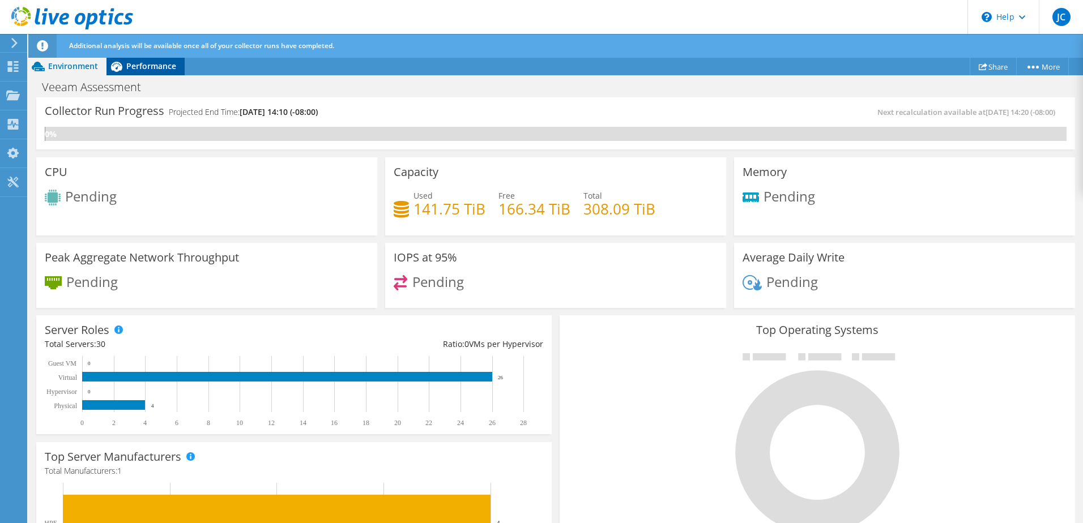
click at [143, 70] on span "Performance" at bounding box center [151, 66] width 50 height 11
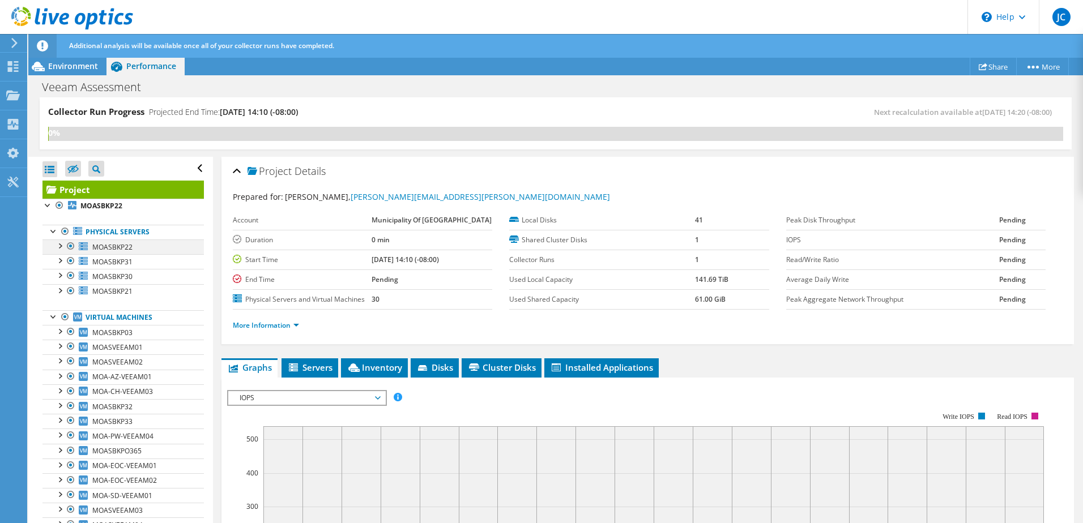
click at [59, 248] on div at bounding box center [59, 245] width 11 height 11
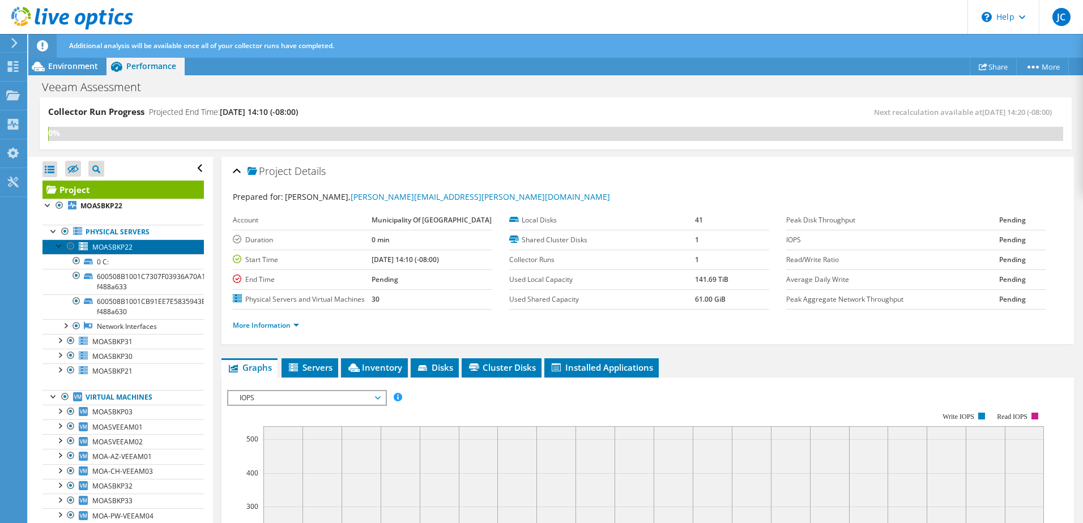
click at [114, 248] on span "MOASBKP22" at bounding box center [112, 247] width 40 height 10
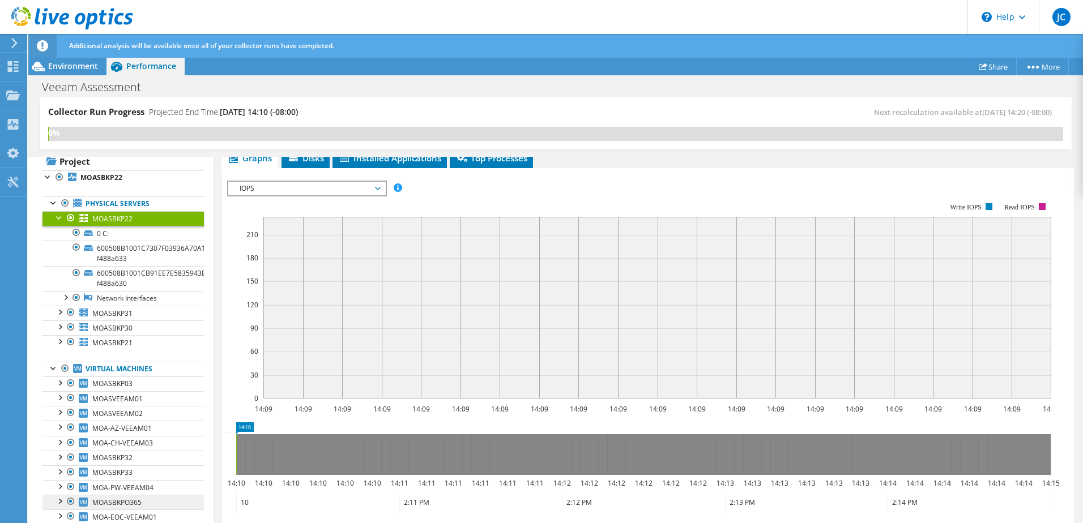
scroll to position [14, 0]
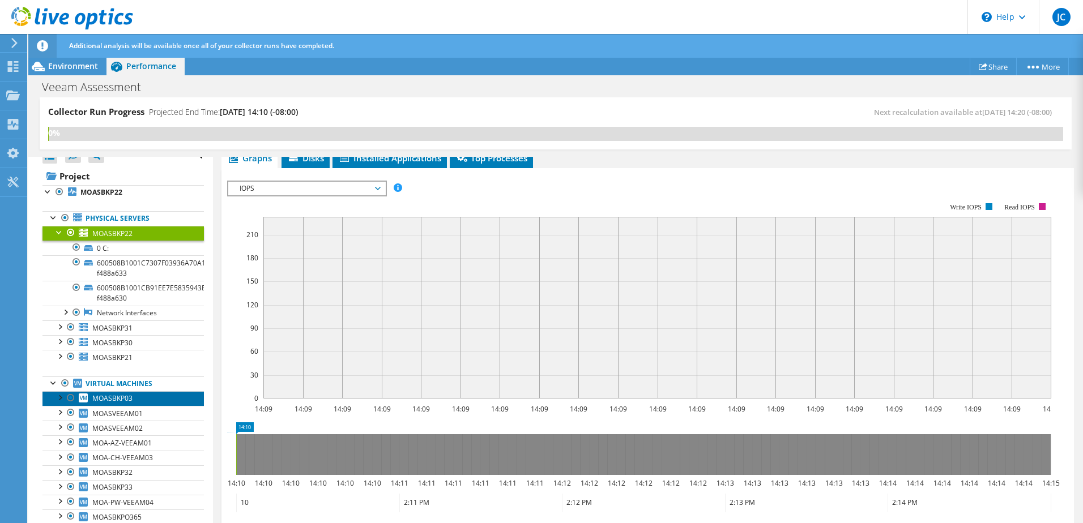
click at [121, 401] on span "MOASBKP03" at bounding box center [112, 399] width 40 height 10
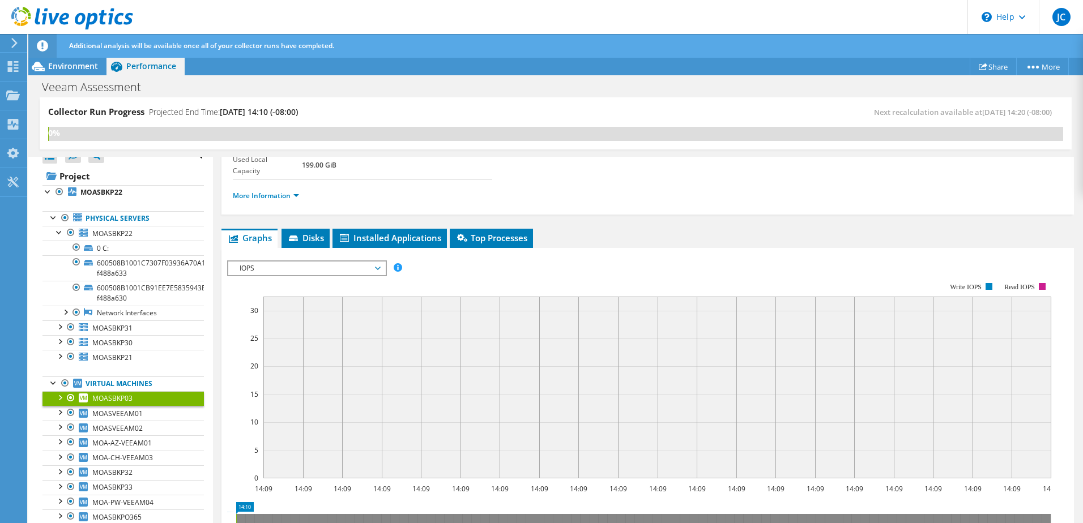
scroll to position [113, 0]
